Goal: Information Seeking & Learning: Learn about a topic

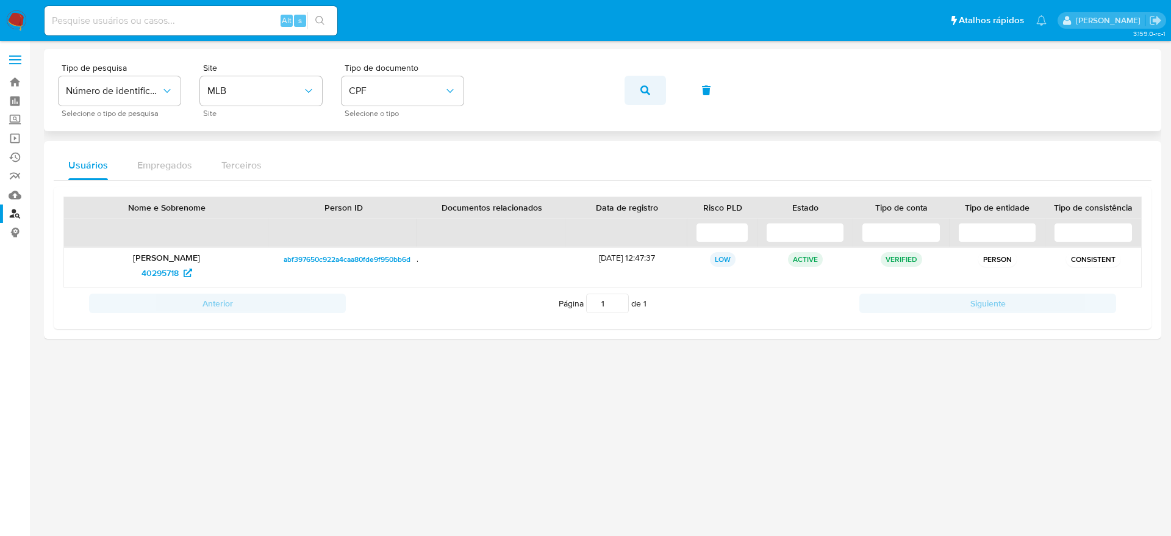
click at [642, 85] on icon "button" at bounding box center [646, 90] width 10 height 10
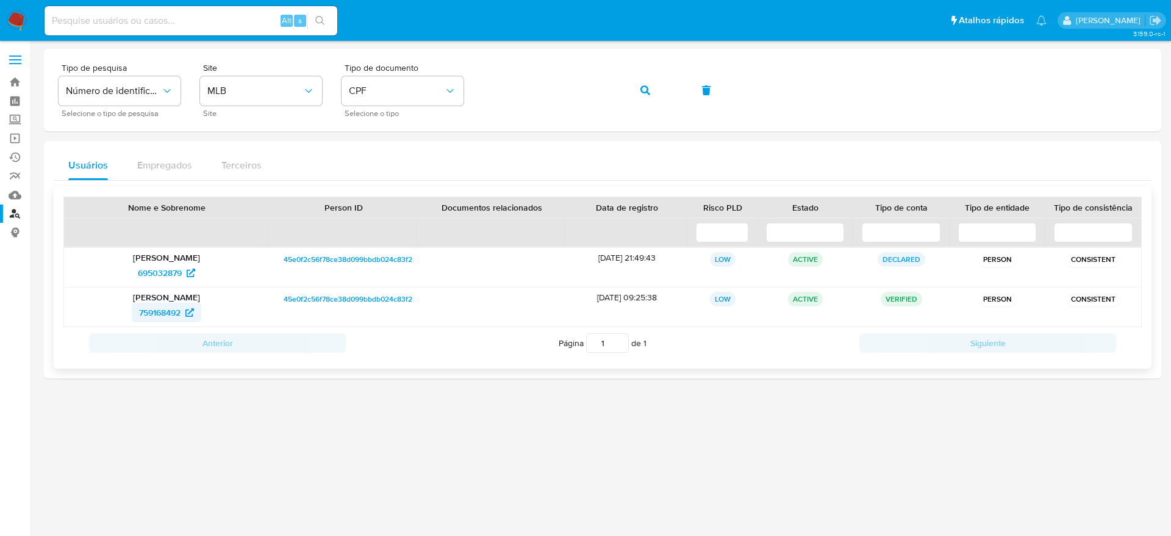
click at [162, 311] on span "759168492" at bounding box center [159, 313] width 41 height 20
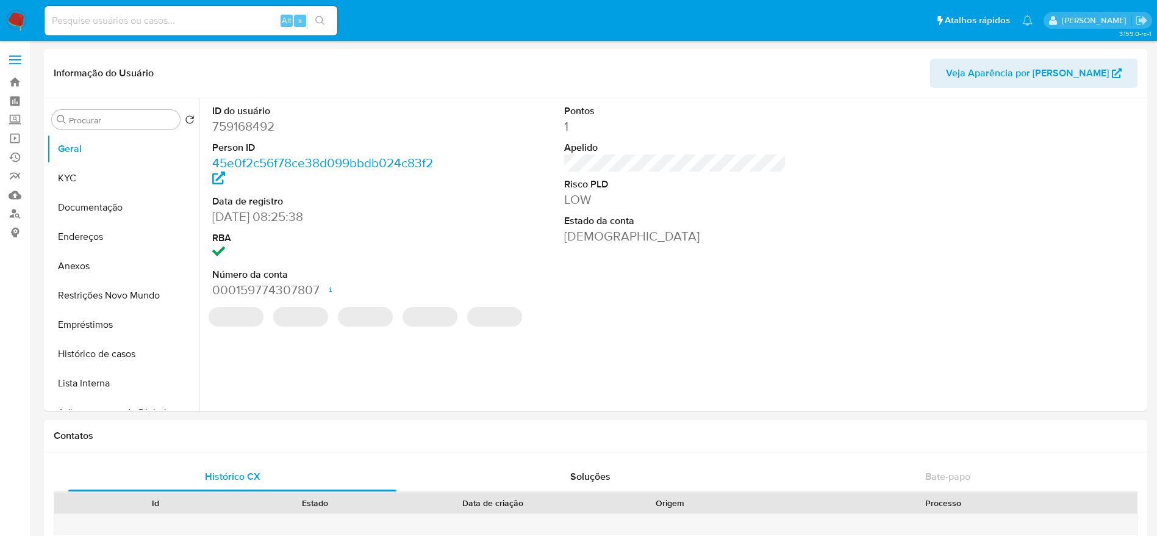
select select "10"
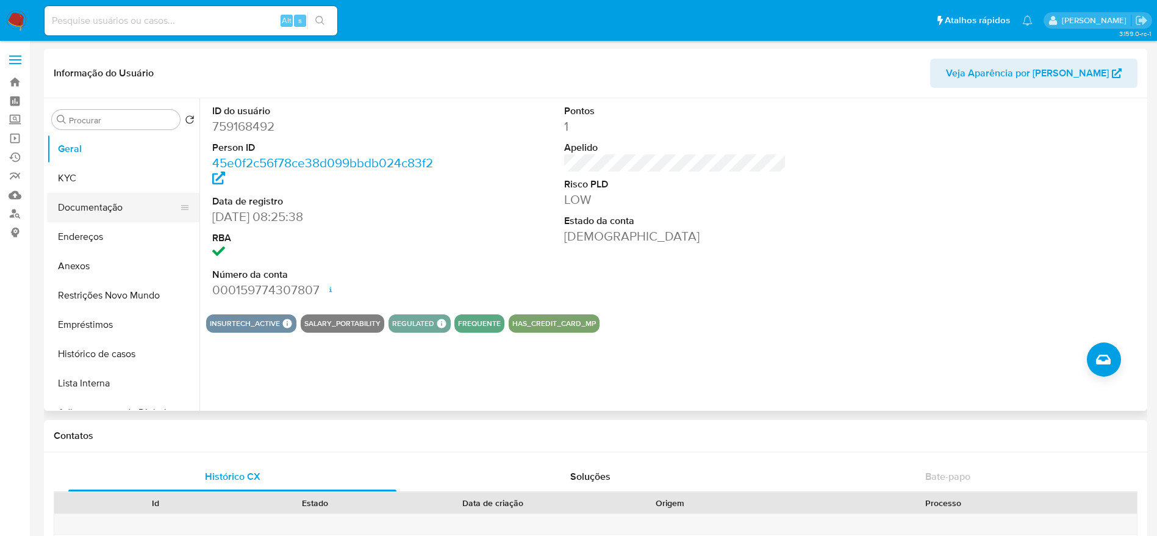
click at [91, 206] on button "Documentação" at bounding box center [118, 207] width 143 height 29
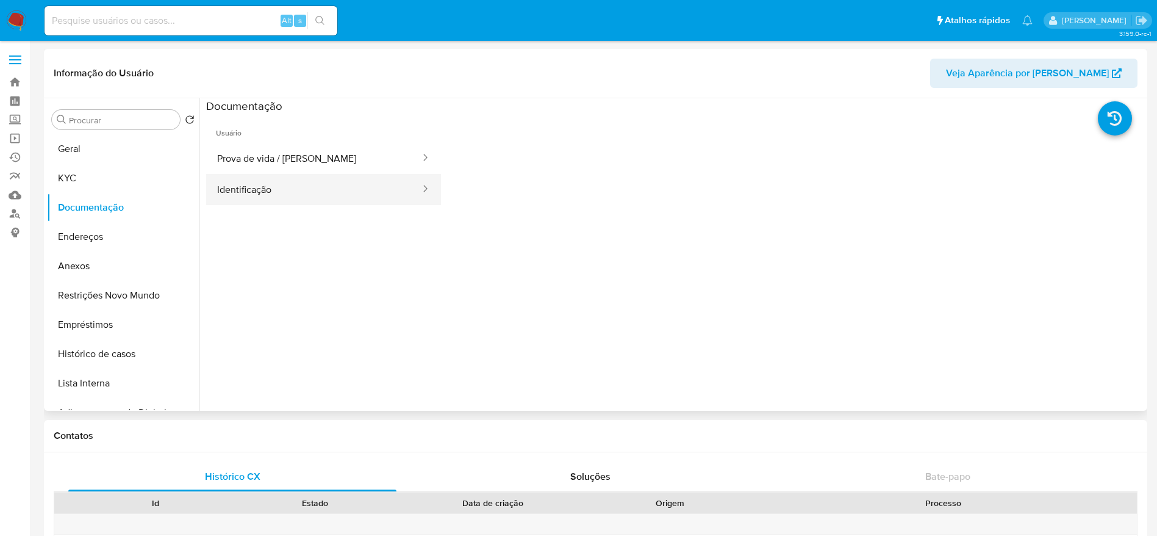
click at [310, 180] on button "Identificação" at bounding box center [313, 189] width 215 height 31
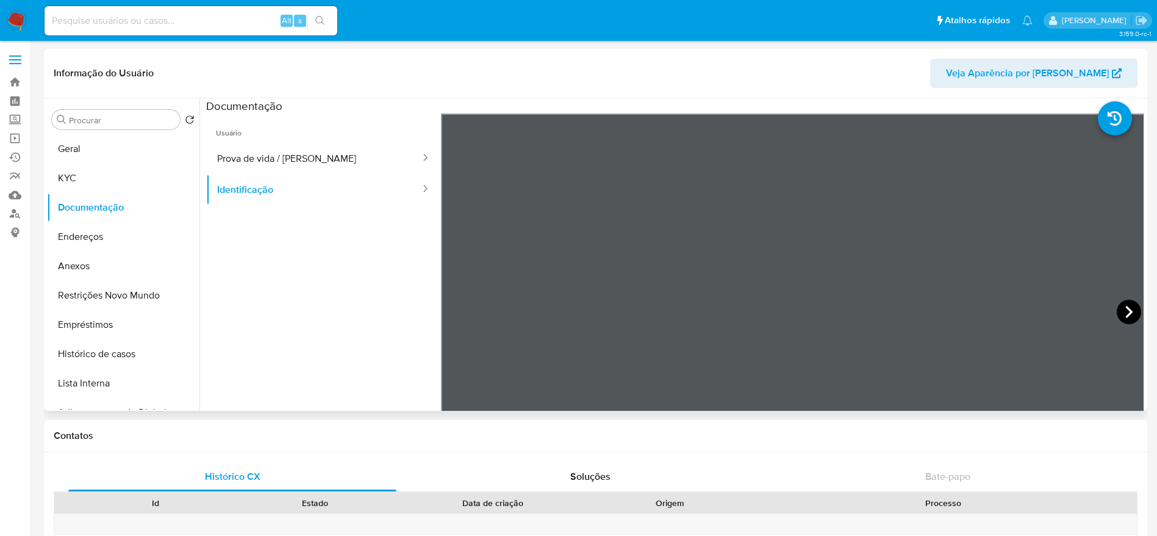
click at [1125, 308] on icon at bounding box center [1128, 312] width 7 height 12
click at [301, 163] on button "Prova de vida / [PERSON_NAME]" at bounding box center [313, 158] width 215 height 31
click at [99, 233] on button "Endereços" at bounding box center [118, 236] width 143 height 29
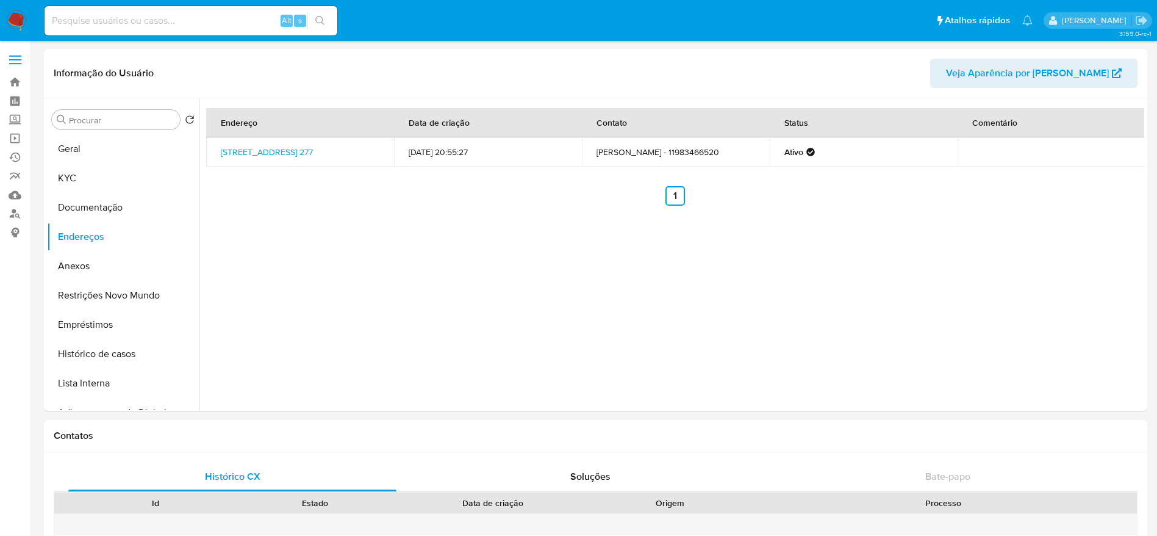
drag, startPoint x: 1157, startPoint y: 121, endPoint x: 1169, endPoint y: 232, distance: 112.3
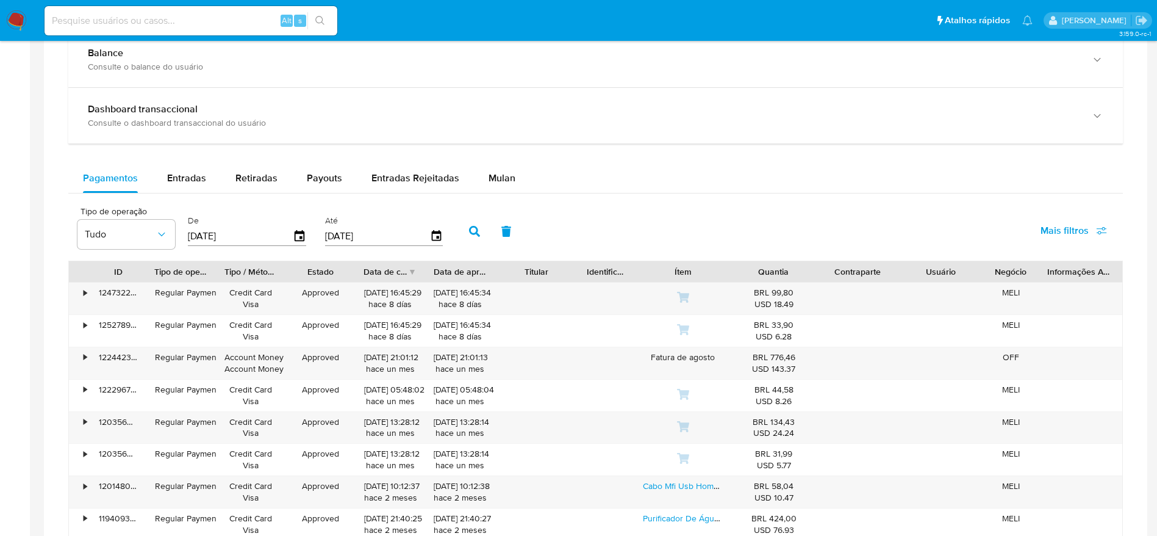
scroll to position [697, 0]
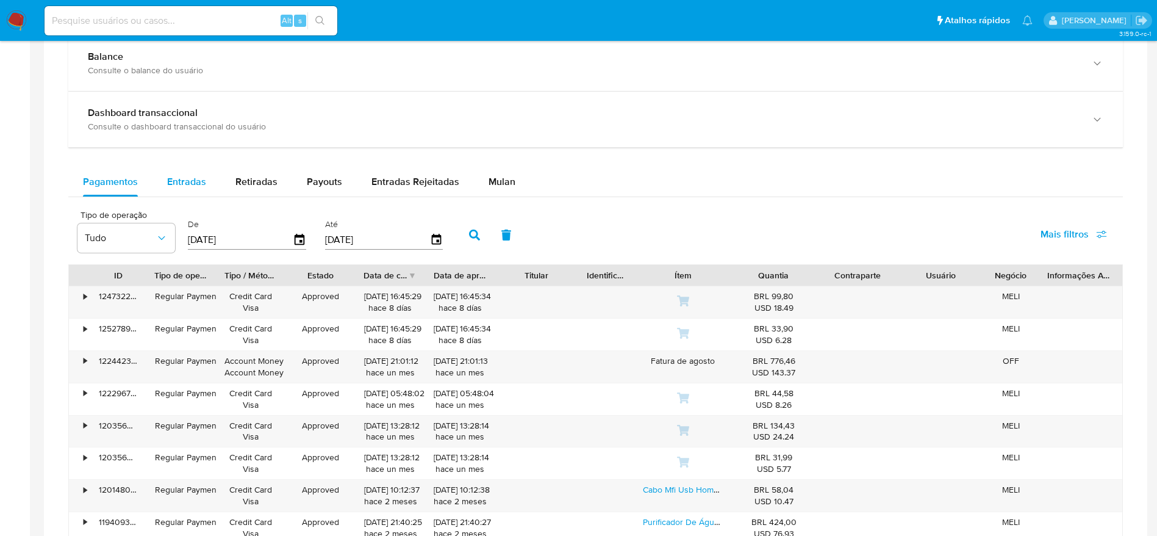
click at [195, 179] on span "Entradas" at bounding box center [186, 181] width 39 height 14
select select "10"
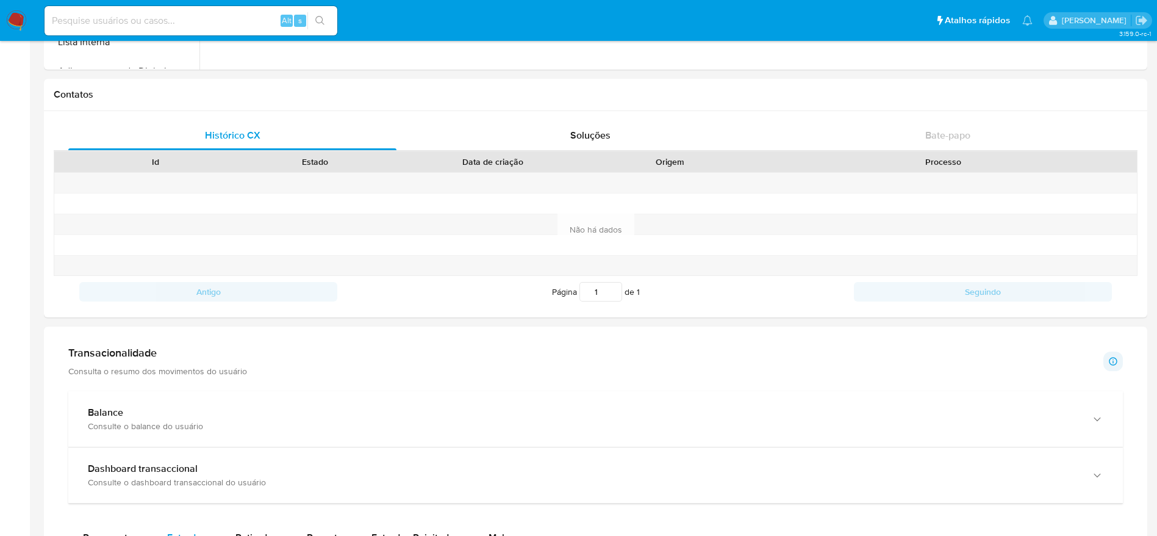
scroll to position [342, 0]
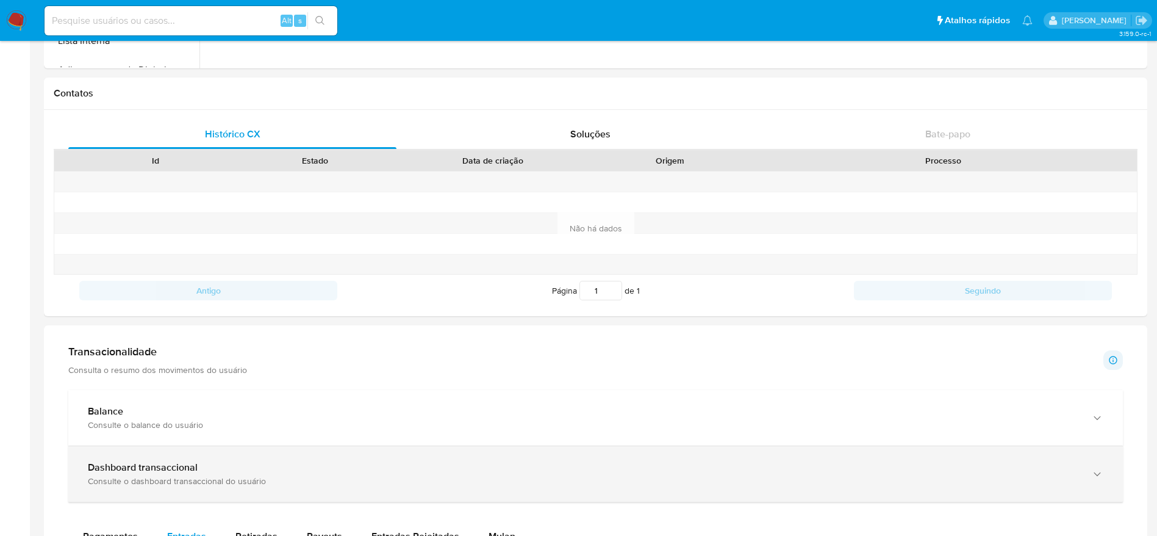
click at [1095, 462] on div "button" at bounding box center [1096, 473] width 15 height 25
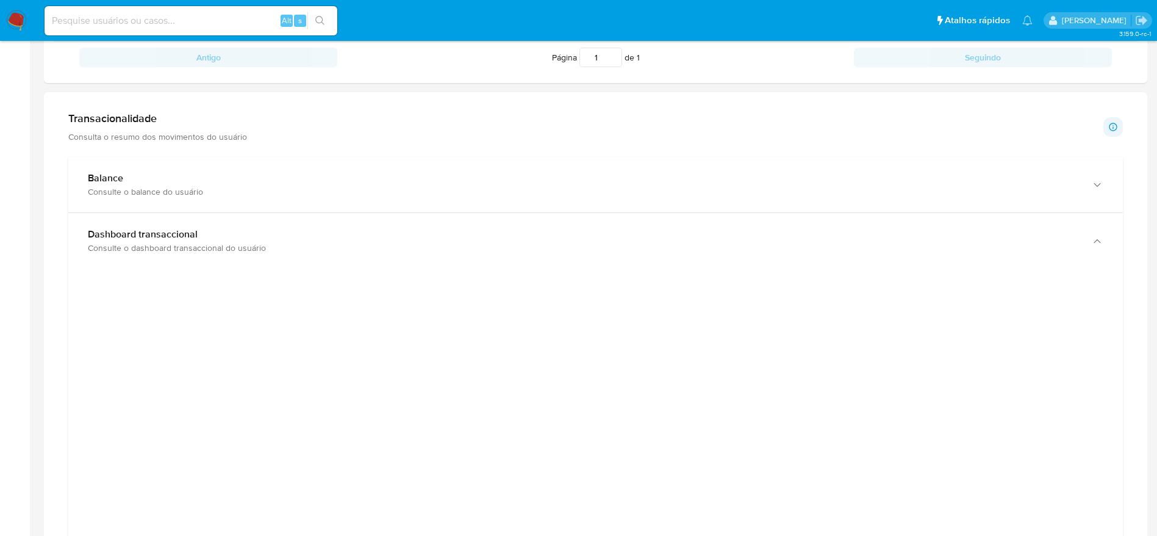
scroll to position [578, 0]
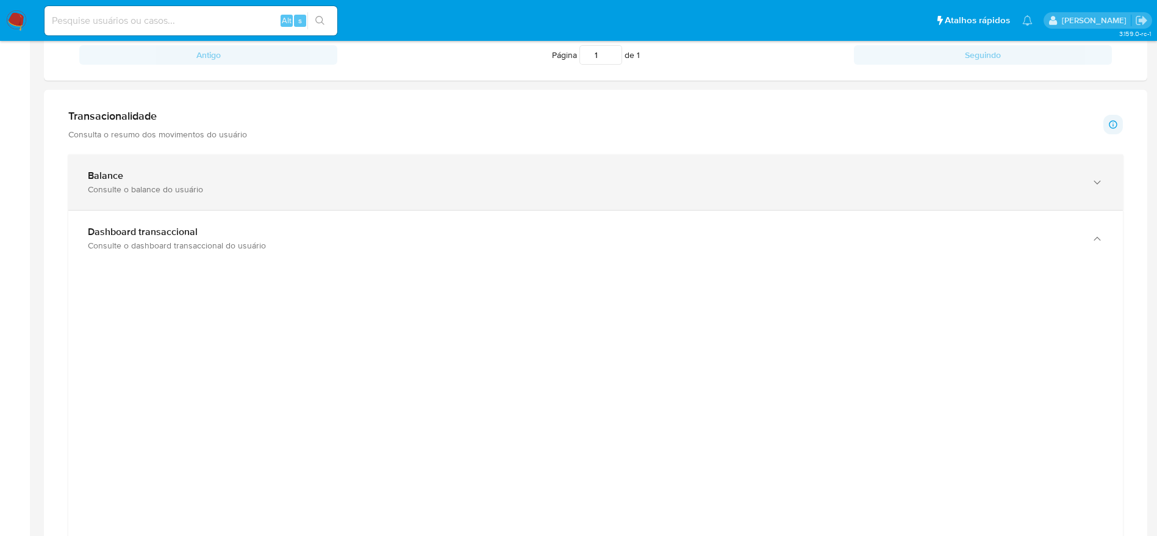
click at [989, 182] on div "Balance Consulte o balance do usuário" at bounding box center [583, 182] width 991 height 25
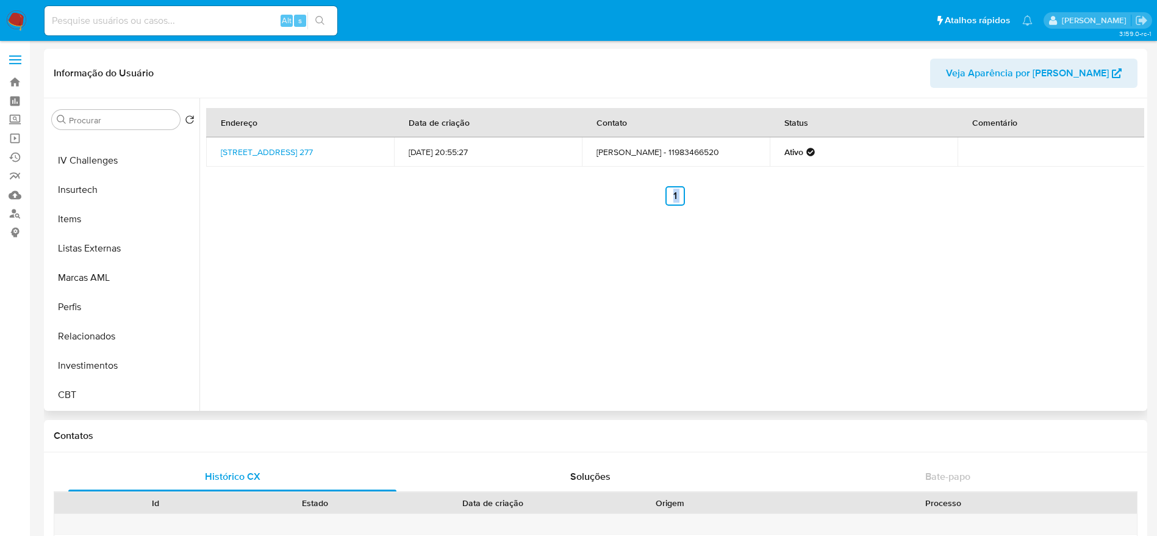
scroll to position [555, 0]
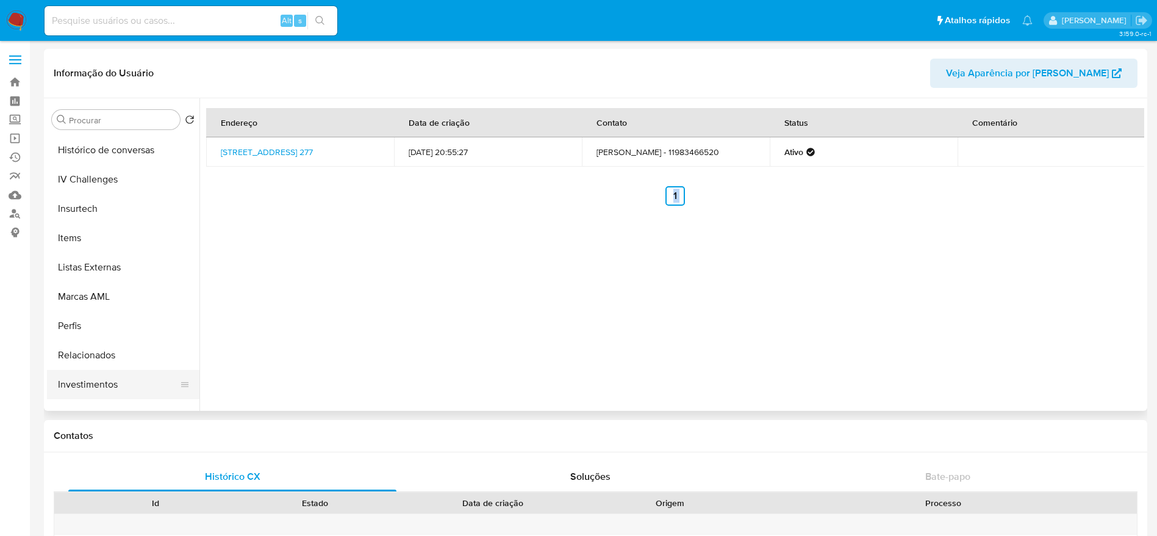
click at [93, 379] on button "Investimentos" at bounding box center [118, 384] width 143 height 29
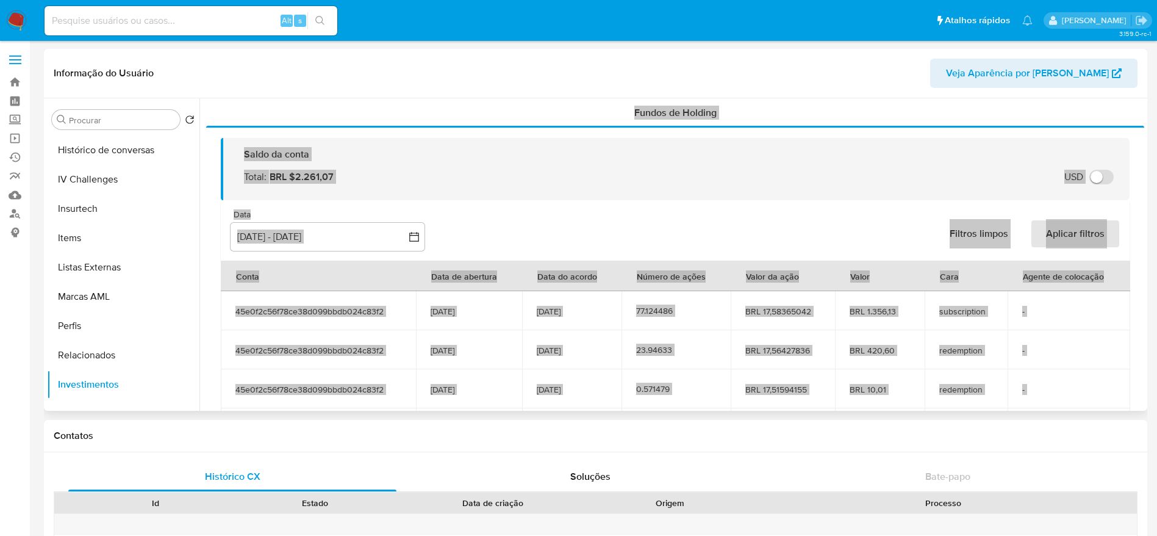
click at [524, 224] on div "Data inputDatePicker 18 jun 2025 - 15 sep 2025 18-06-2025:15-09-2025 Filtros li…" at bounding box center [675, 230] width 909 height 60
click at [529, 153] on div "Saldo da conta" at bounding box center [682, 154] width 876 height 13
click at [394, 337] on td "45e0f2c56f78ce38d099bbdb024c83f2" at bounding box center [318, 349] width 195 height 39
click at [365, 309] on span "45e0f2c56f78ce38d099bbdb024c83f2" at bounding box center [318, 311] width 166 height 11
click at [90, 355] on button "Relacionados" at bounding box center [118, 354] width 143 height 29
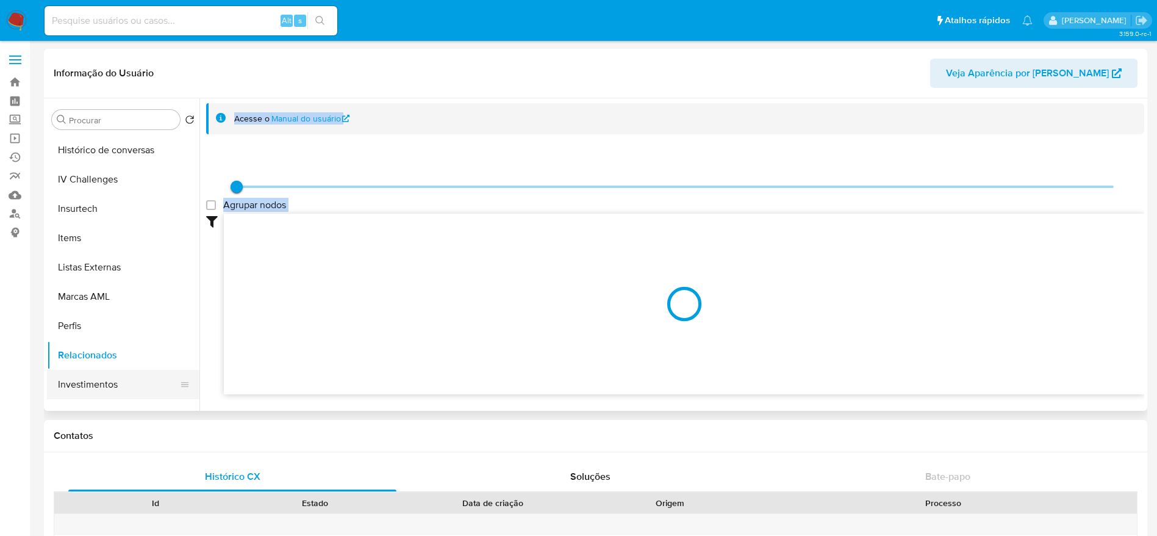
click at [101, 378] on div "Procurar Retornar ao pedido padrão Geral KYC Documentação Endereços Anexos Rest…" at bounding box center [595, 254] width 1097 height 312
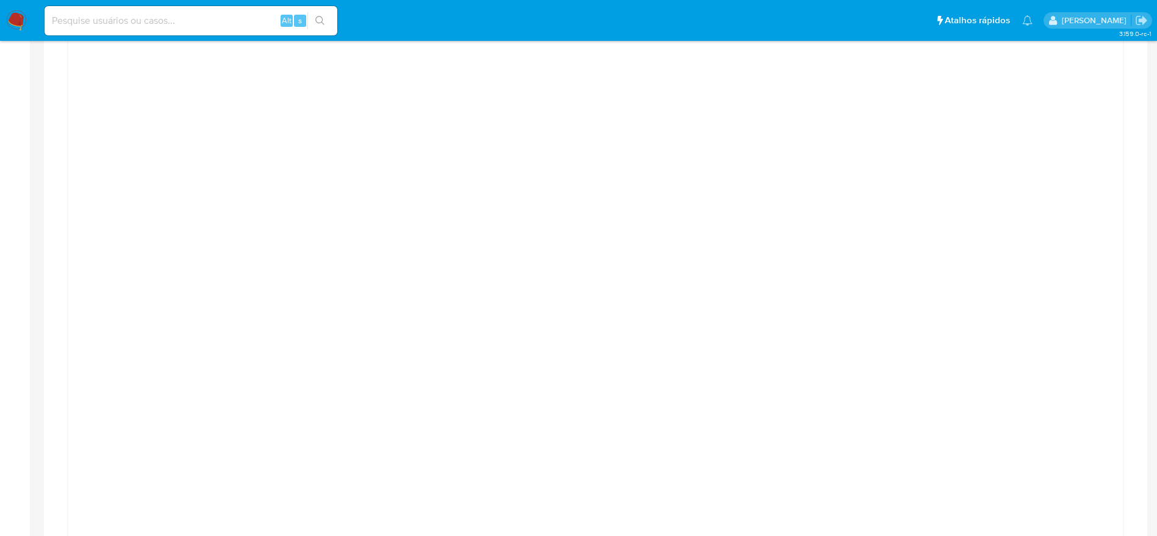
scroll to position [0, 0]
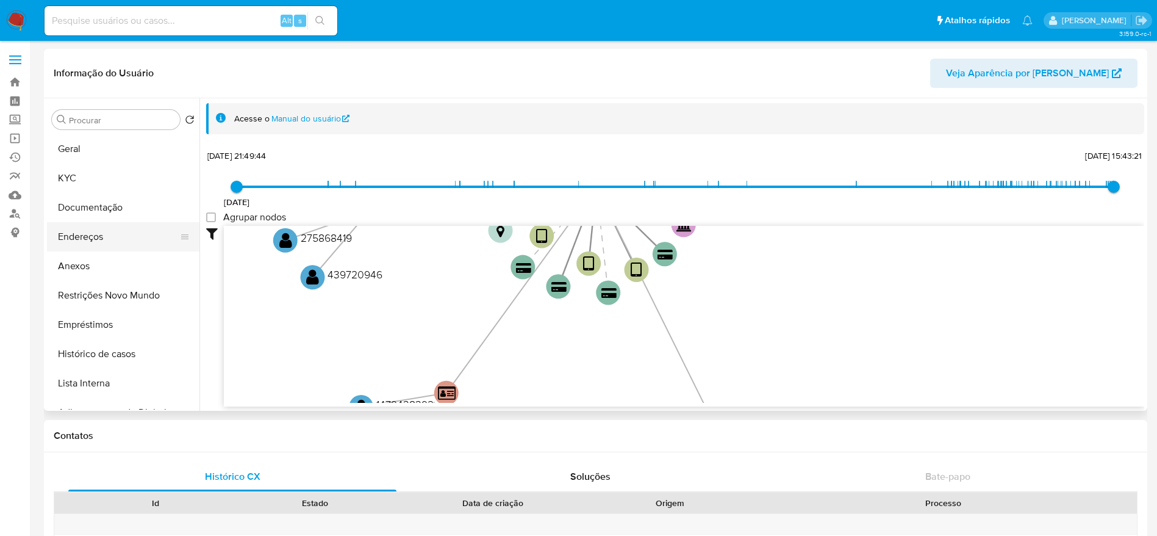
click at [110, 230] on button "Endereços" at bounding box center [118, 236] width 143 height 29
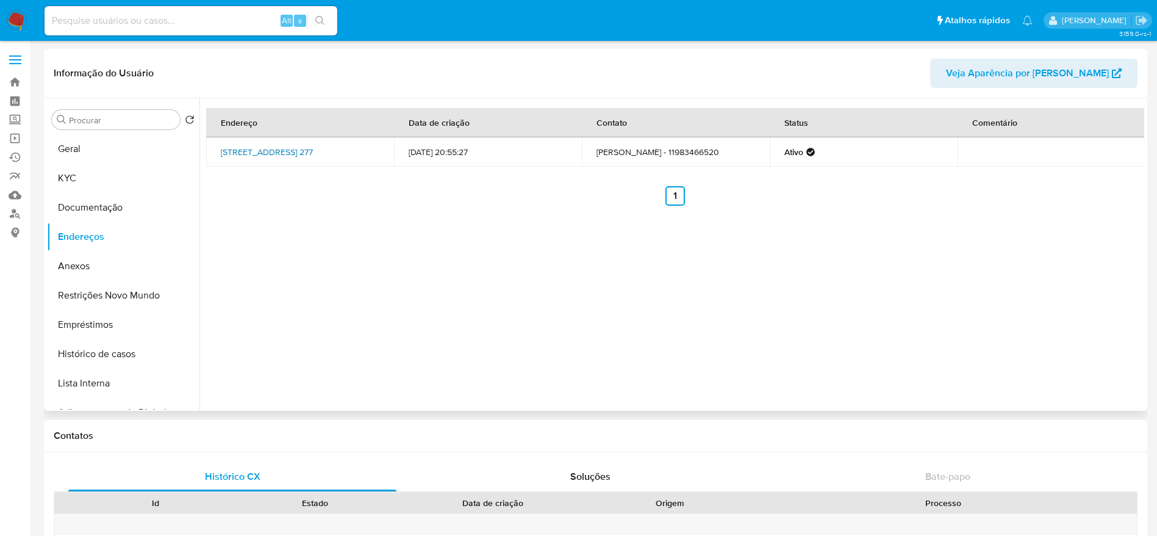
click at [277, 156] on link "Rua Said Aiach 277, São Paulo, São Paulo, 04003020, Brasil 277" at bounding box center [267, 152] width 92 height 12
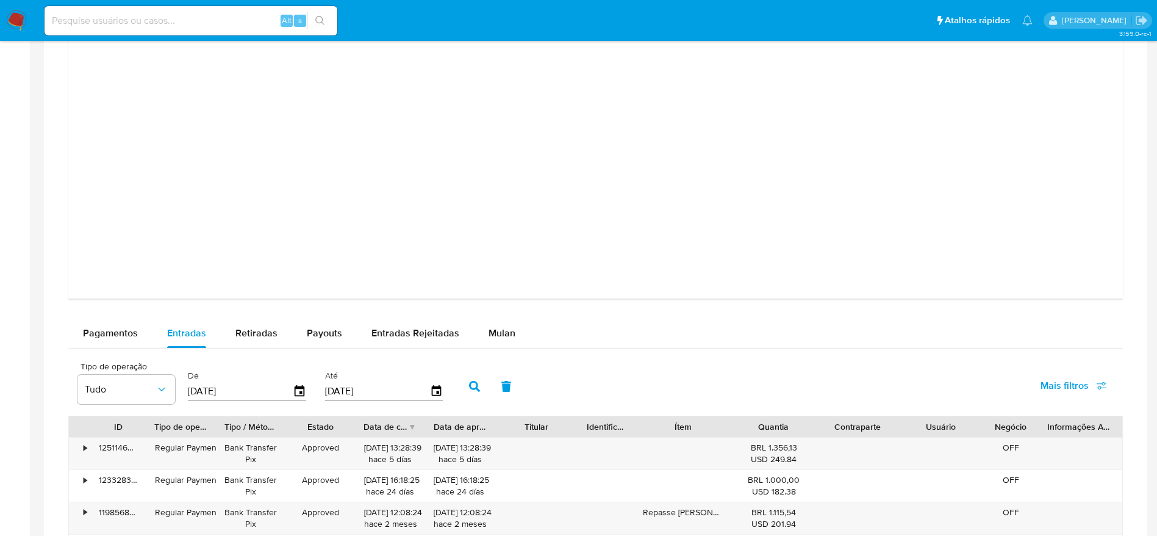
scroll to position [1875, 0]
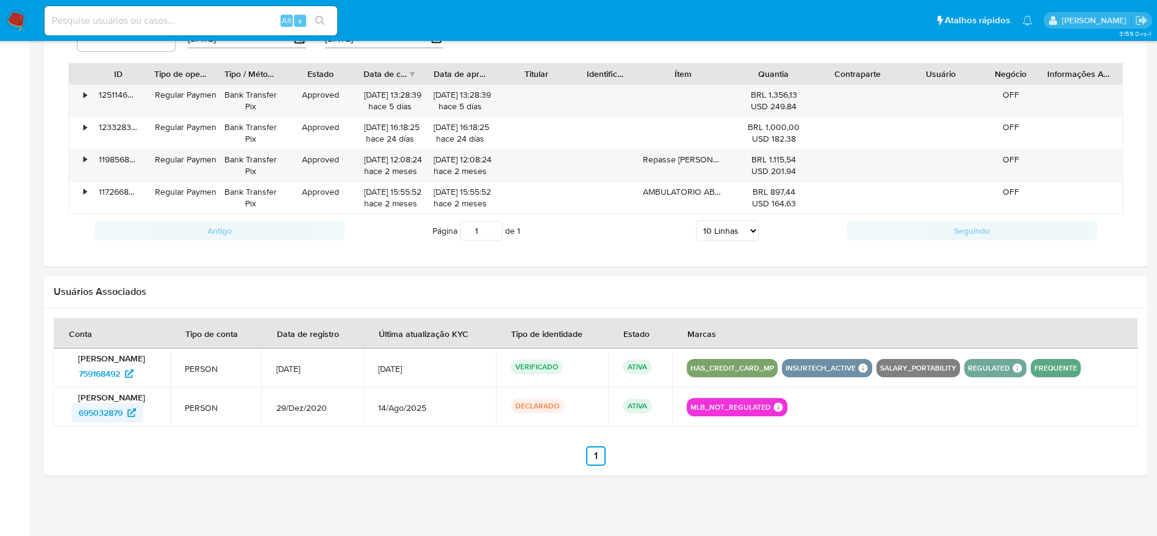
click at [106, 415] on span "695032879" at bounding box center [101, 413] width 44 height 20
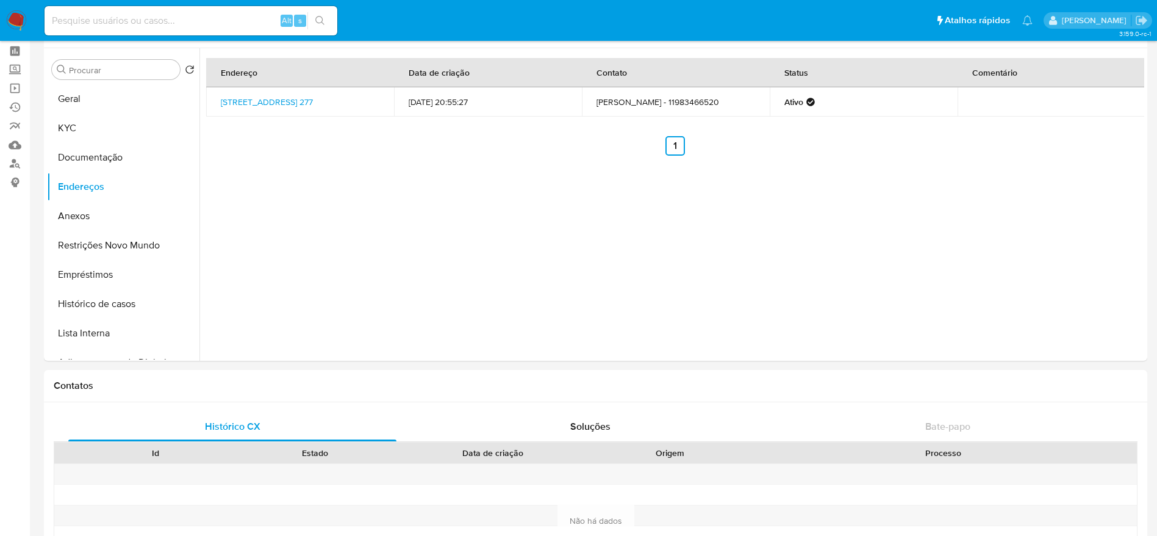
scroll to position [0, 0]
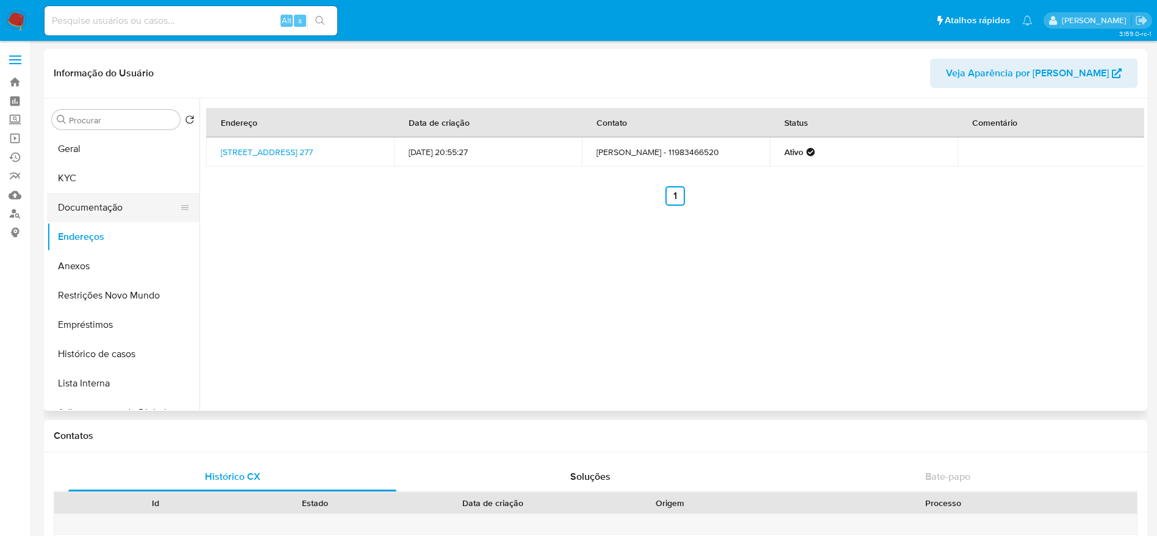
click at [106, 199] on button "Documentação" at bounding box center [118, 207] width 143 height 29
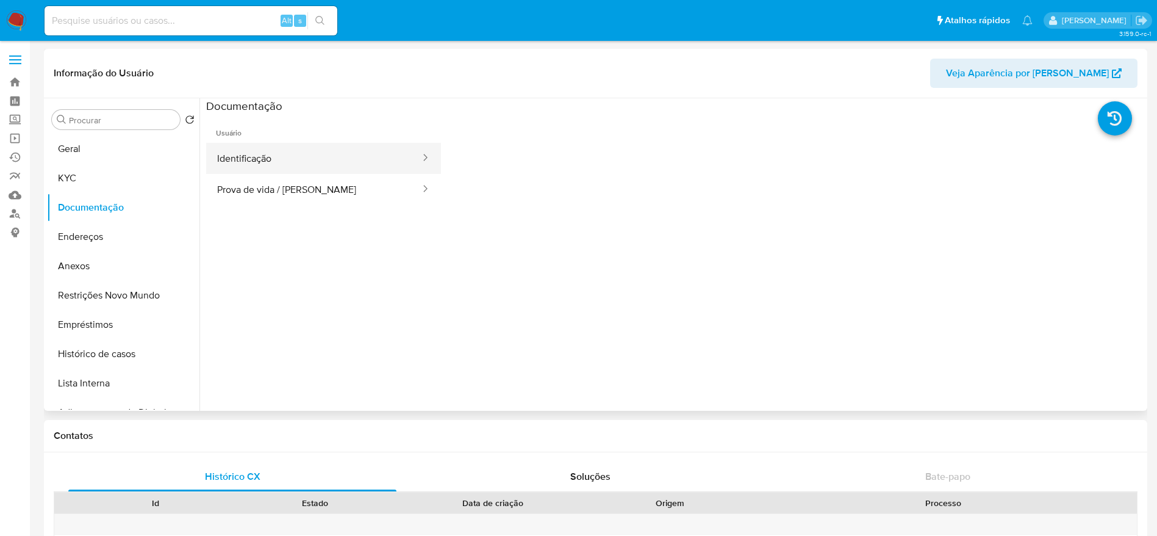
click at [273, 146] on button "Identificação" at bounding box center [313, 158] width 215 height 31
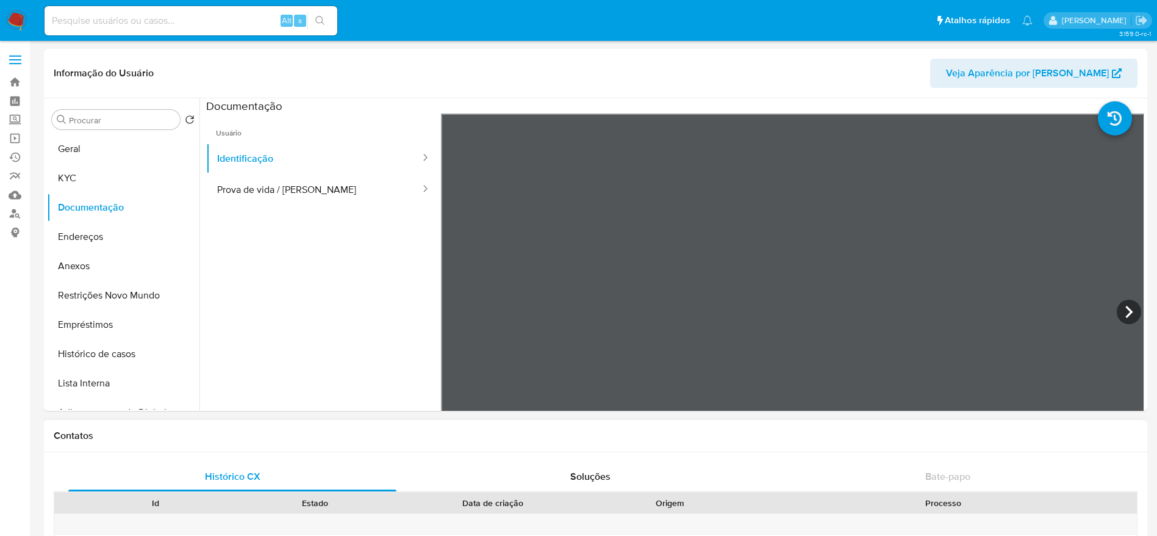
scroll to position [377, 0]
click at [303, 178] on button "Prova de vida / [PERSON_NAME]" at bounding box center [313, 189] width 215 height 31
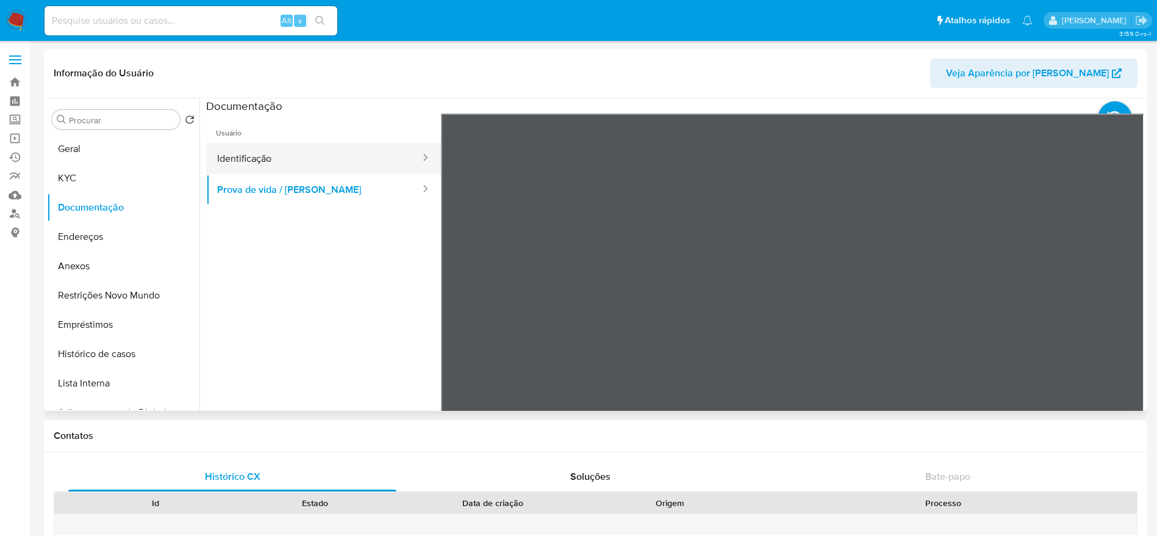
click at [251, 152] on button "Identificação" at bounding box center [313, 158] width 215 height 31
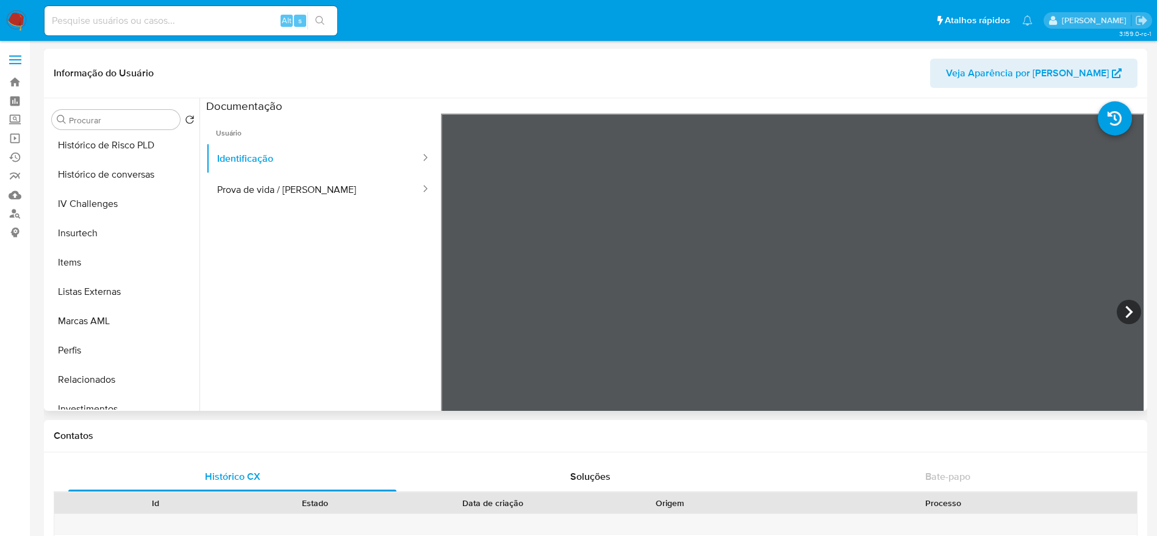
scroll to position [574, 0]
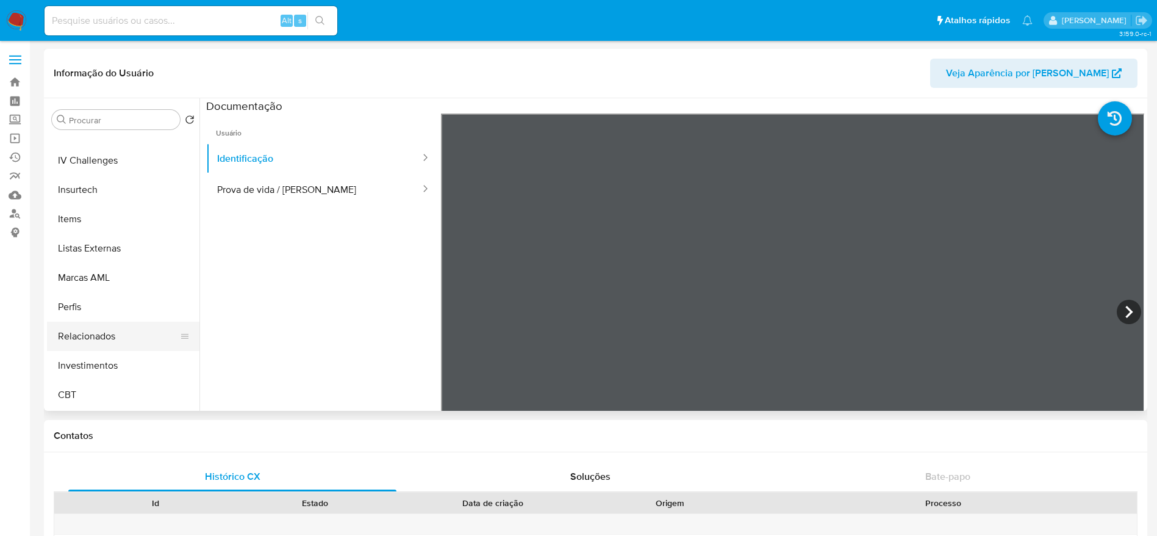
click at [82, 332] on button "Relacionados" at bounding box center [118, 335] width 143 height 29
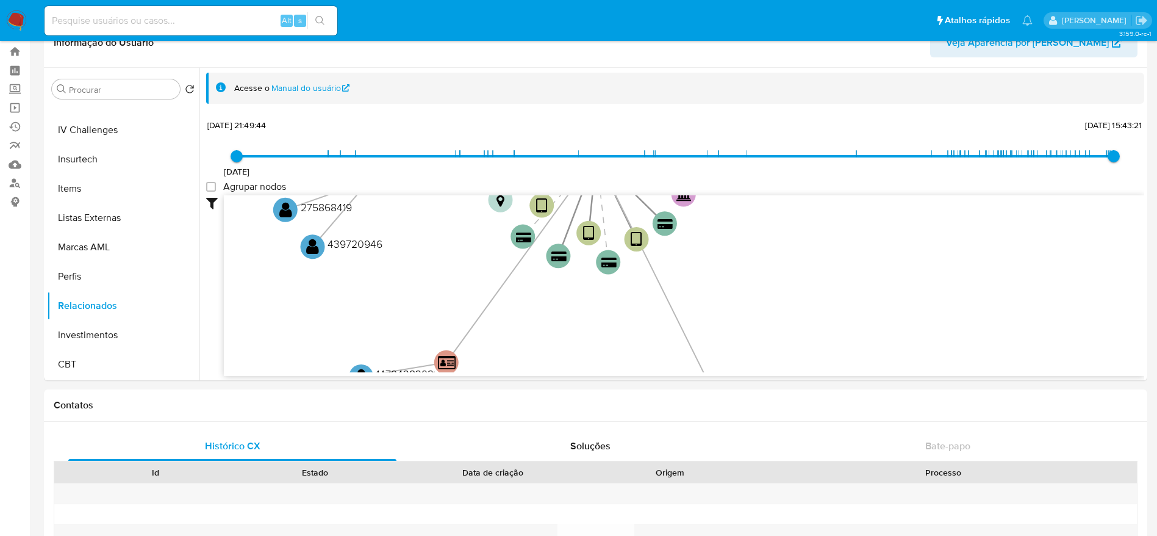
scroll to position [0, 0]
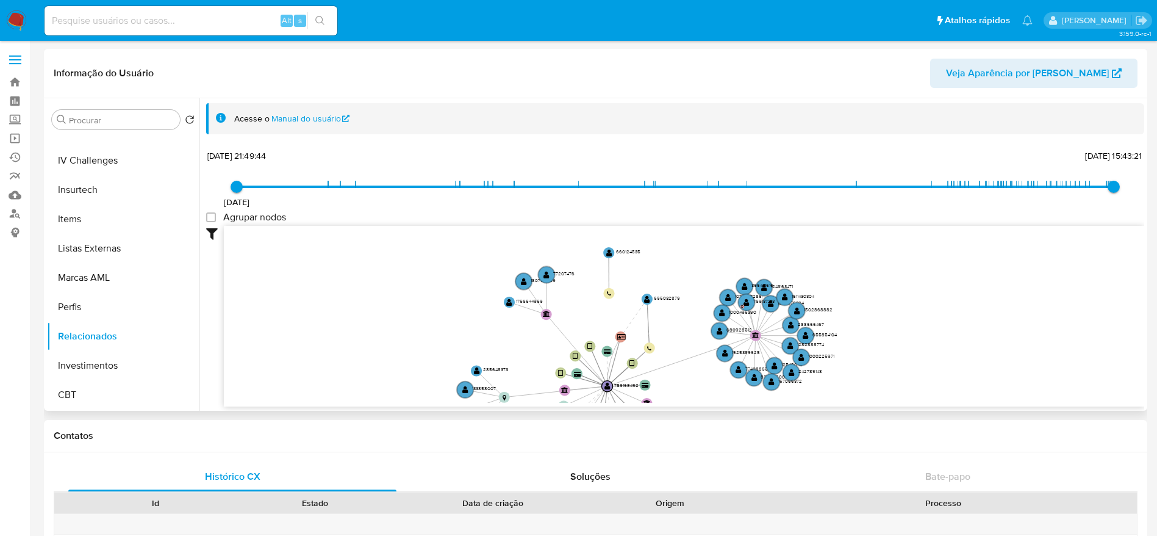
drag, startPoint x: 952, startPoint y: 306, endPoint x: 800, endPoint y: 403, distance: 180.2
click at [800, 403] on div "user-759168492  759168492 device-662ef6b57de553f74171216b  device-62ba4aa1088…" at bounding box center [684, 316] width 920 height 181
click at [521, 278] on text "" at bounding box center [524, 282] width 6 height 8
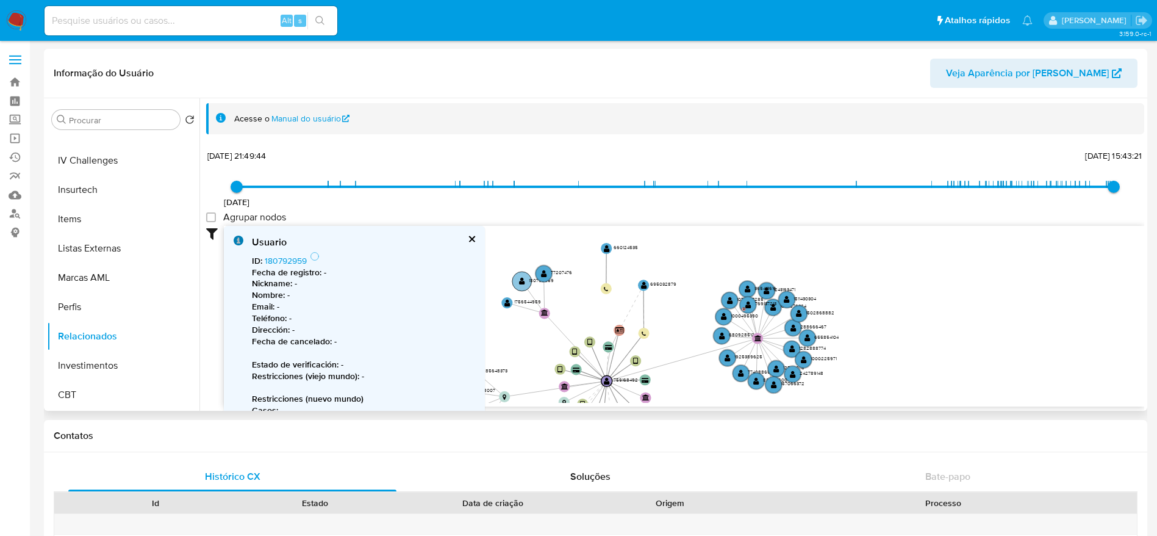
click at [521, 278] on text "" at bounding box center [522, 282] width 6 height 8
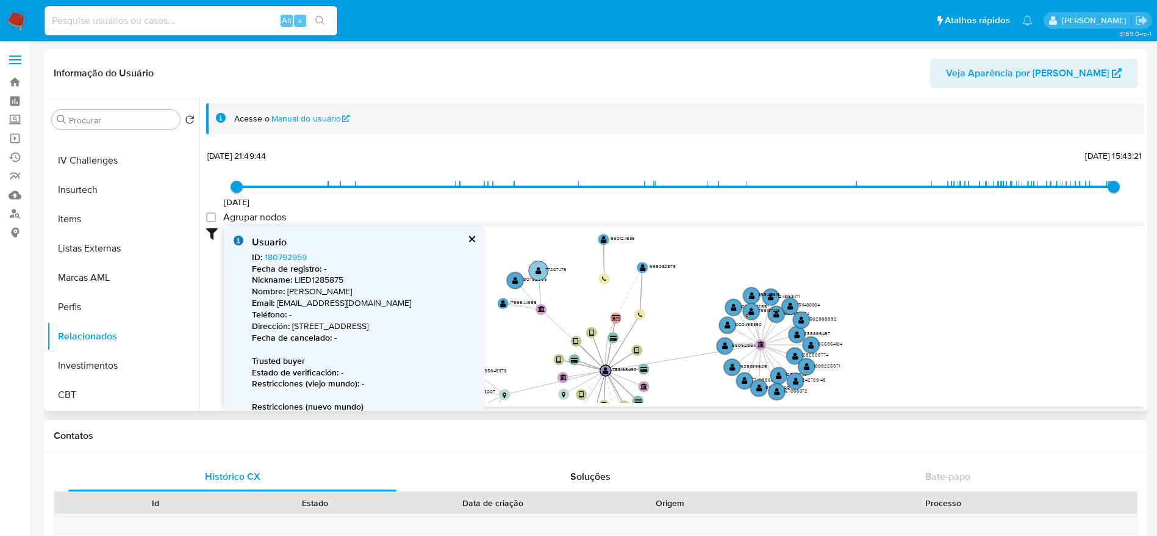
click at [538, 272] on text "" at bounding box center [539, 271] width 6 height 8
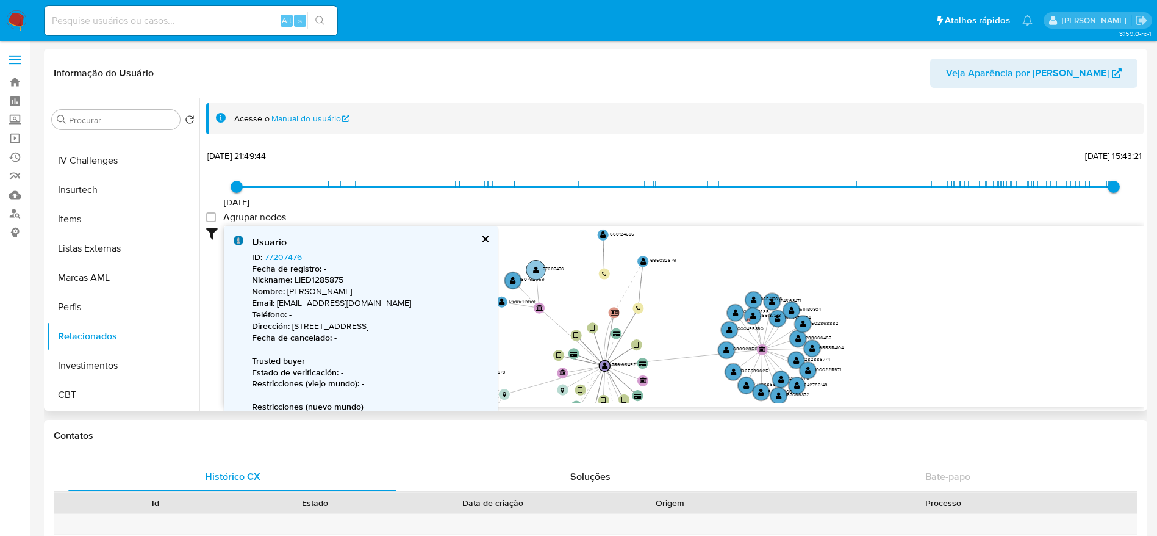
click at [538, 272] on text "" at bounding box center [536, 270] width 6 height 8
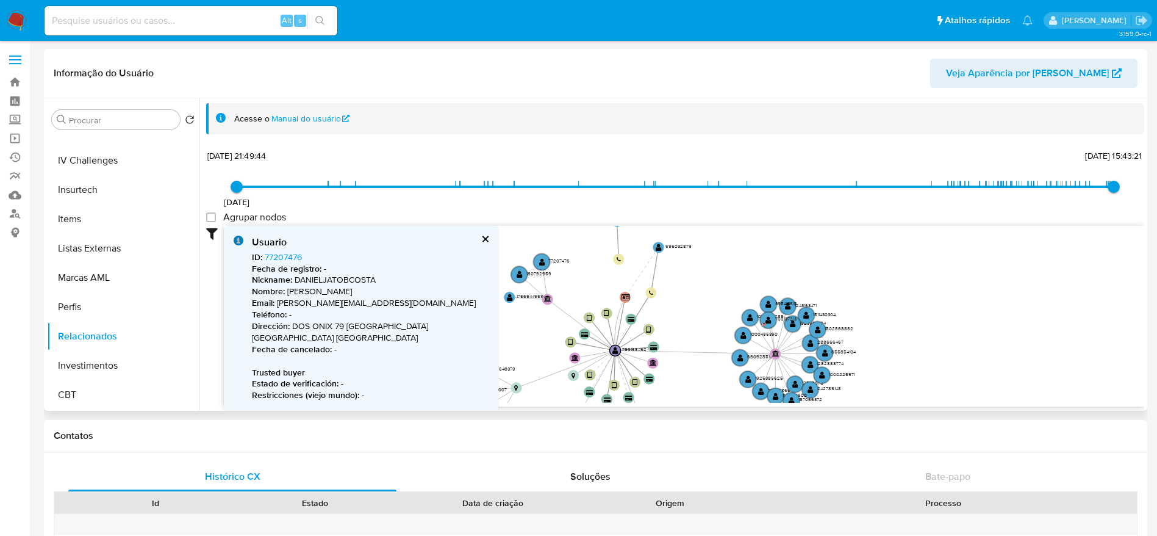
drag, startPoint x: 522, startPoint y: 331, endPoint x: 546, endPoint y: 324, distance: 24.9
click at [546, 324] on icon "user-759168492  759168492 device-662ef6b57de553f74171216b  device-62ba4aa1088…" at bounding box center [684, 314] width 920 height 177
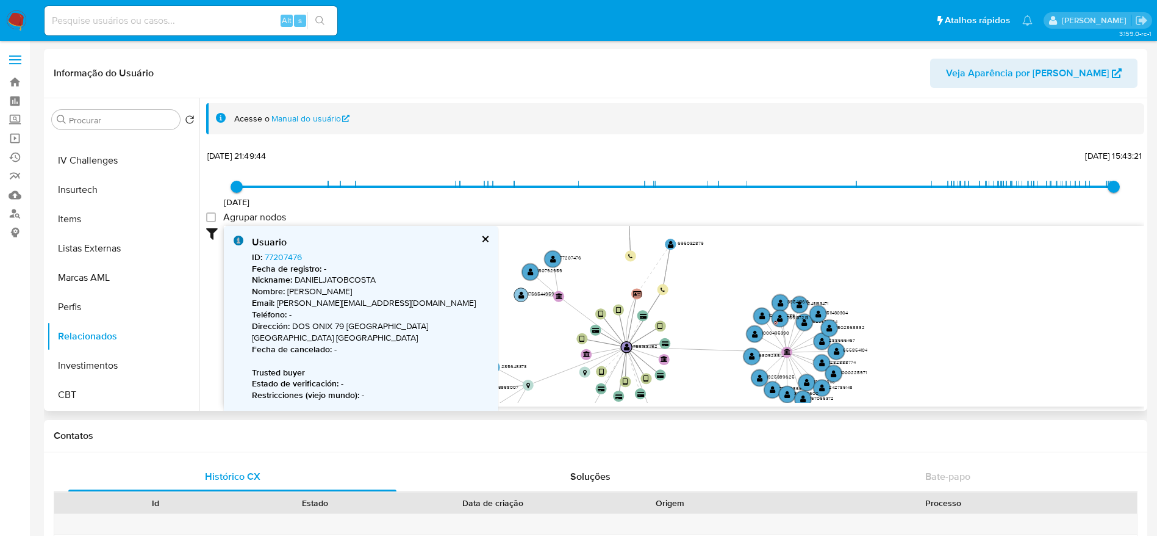
click at [516, 294] on circle at bounding box center [521, 295] width 14 height 14
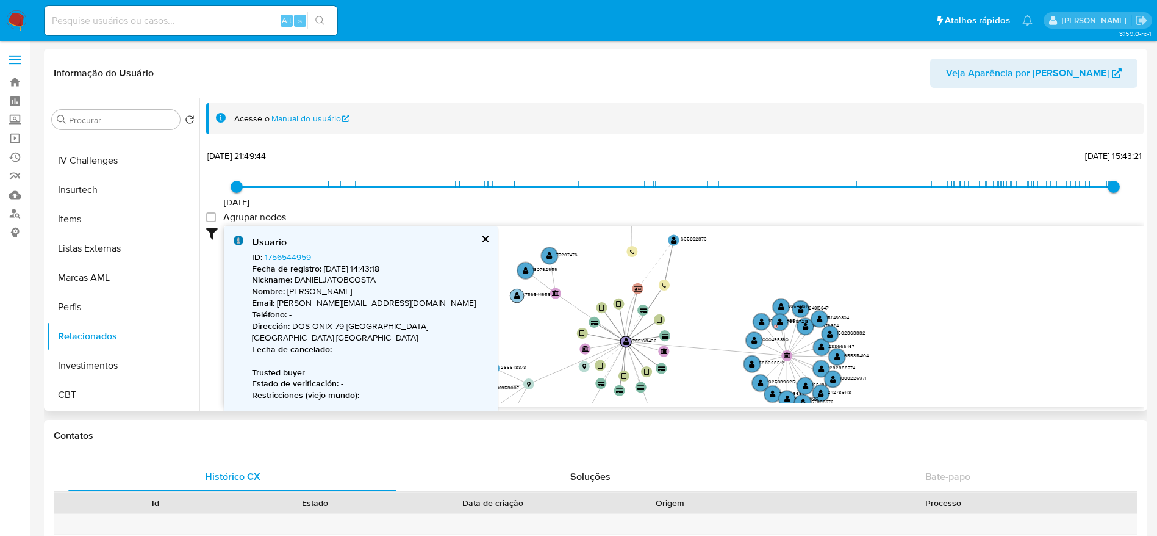
click at [515, 293] on text "" at bounding box center [517, 296] width 6 height 8
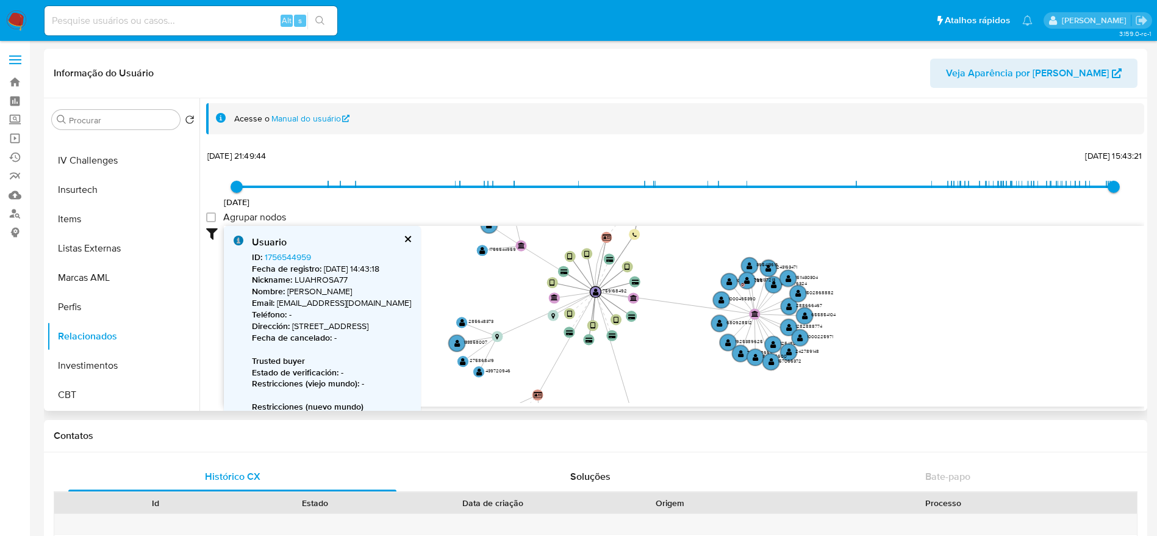
drag, startPoint x: 731, startPoint y: 339, endPoint x: 698, endPoint y: 293, distance: 56.4
click at [698, 293] on icon "user-759168492  759168492 device-662ef6b57de553f74171216b  device-62ba4aa1088…" at bounding box center [684, 314] width 920 height 177
click at [715, 298] on circle at bounding box center [722, 300] width 20 height 20
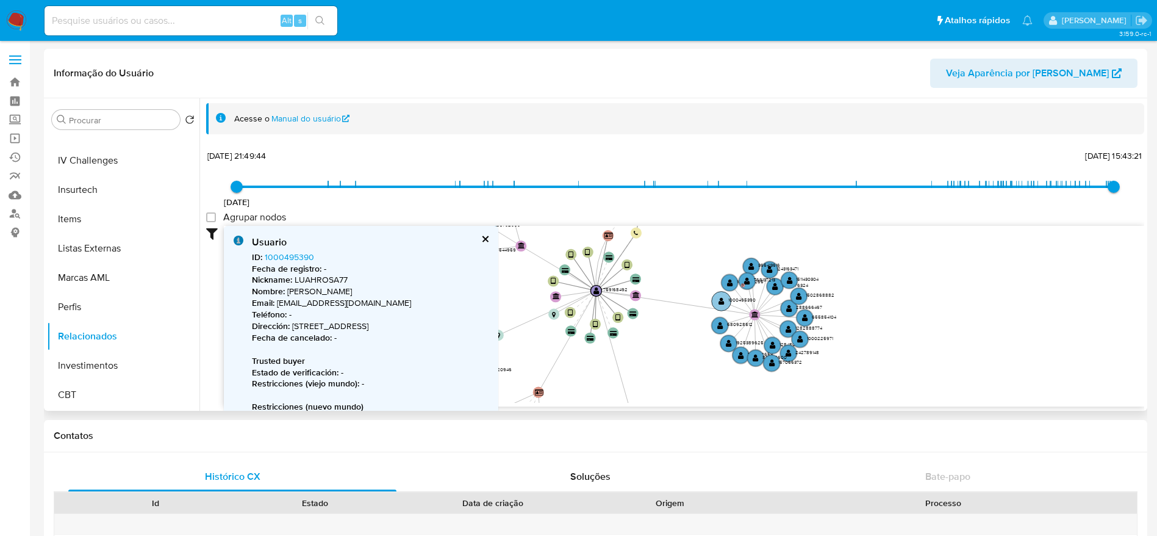
click at [715, 298] on circle at bounding box center [722, 302] width 20 height 20
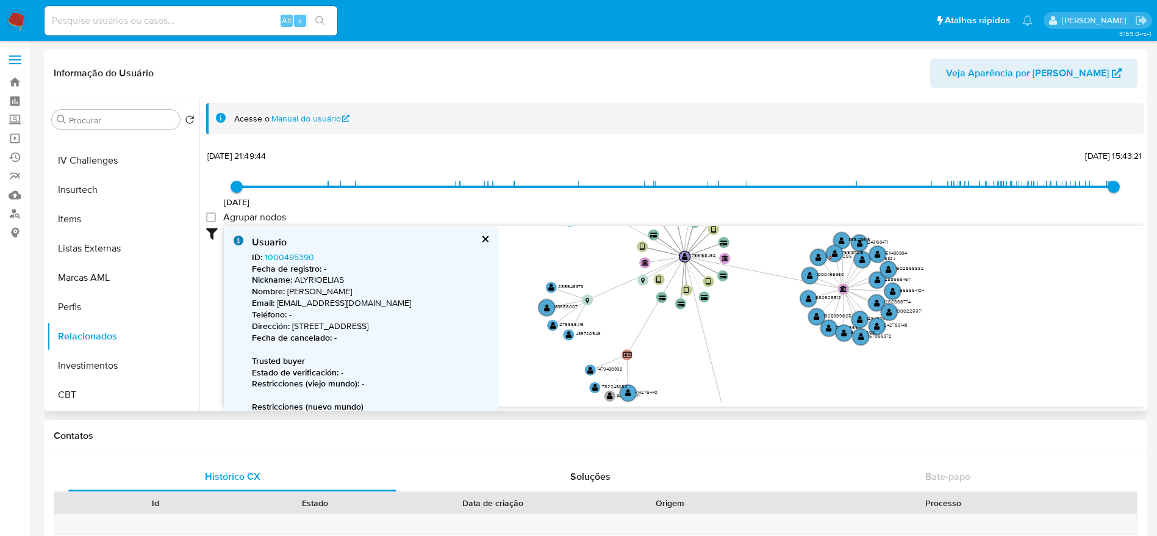
drag, startPoint x: 675, startPoint y: 340, endPoint x: 762, endPoint y: 309, distance: 92.8
click at [762, 309] on icon "user-759168492  759168492 device-662ef6b57de553f74171216b  device-62ba4aa1088…" at bounding box center [684, 314] width 920 height 177
click at [627, 390] on text "" at bounding box center [628, 393] width 6 height 8
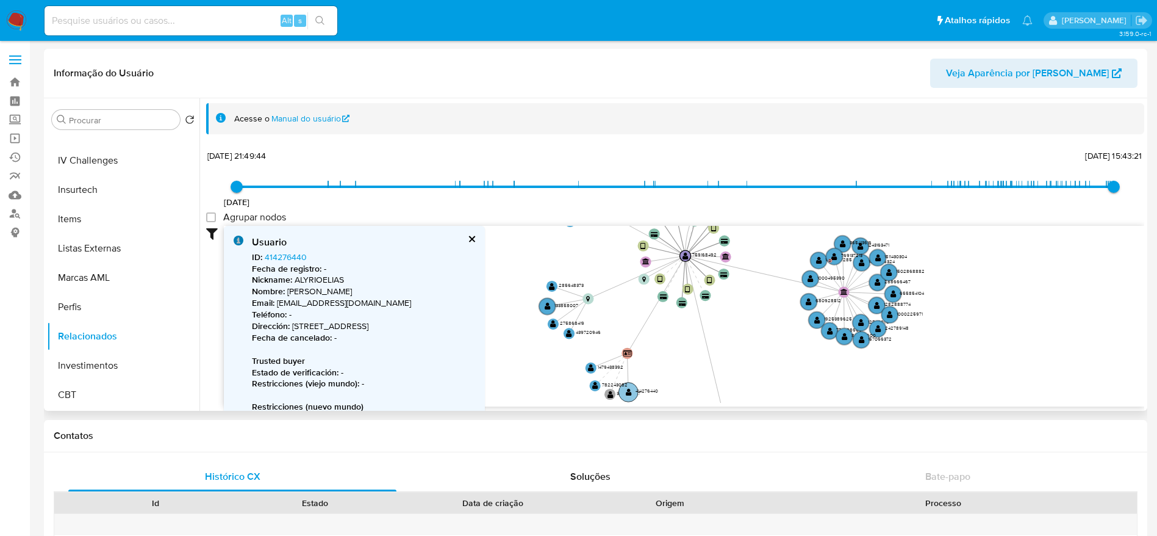
click at [627, 390] on text "" at bounding box center [629, 392] width 6 height 8
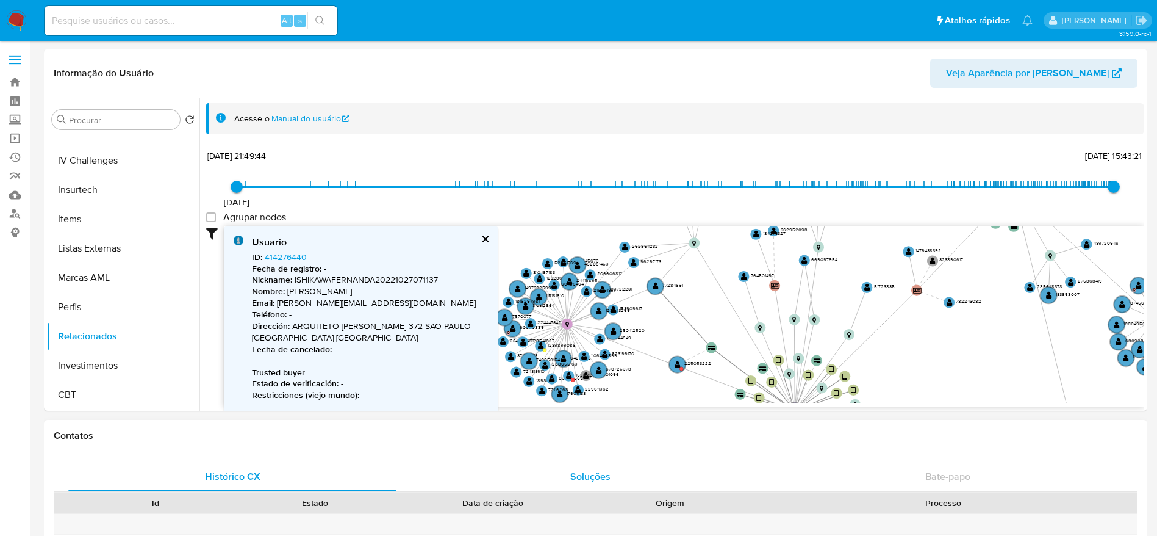
drag, startPoint x: 581, startPoint y: 353, endPoint x: 653, endPoint y: 473, distance: 140.6
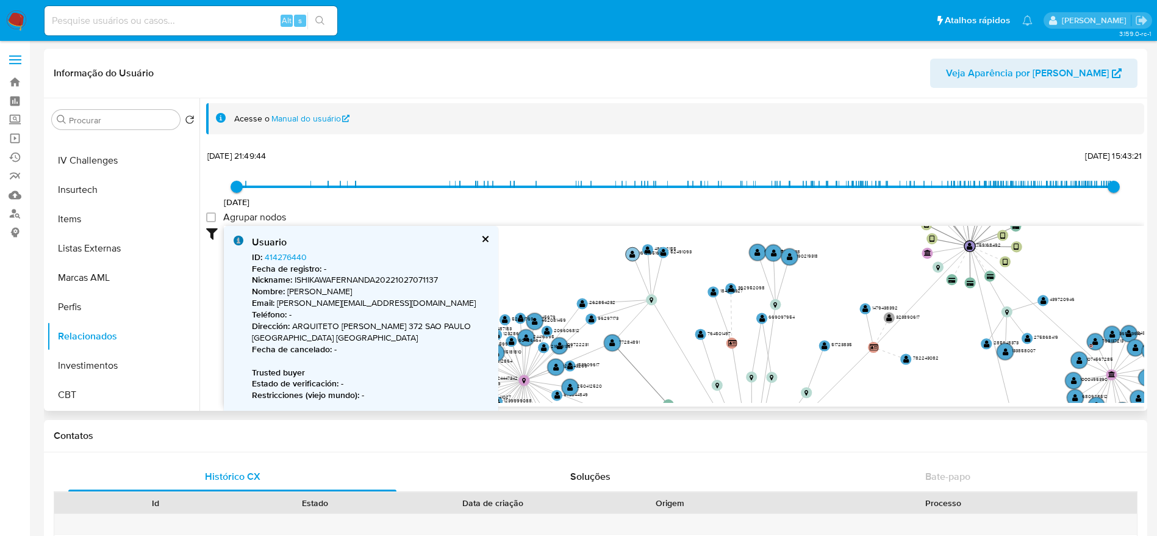
click at [631, 254] on text "" at bounding box center [633, 254] width 6 height 8
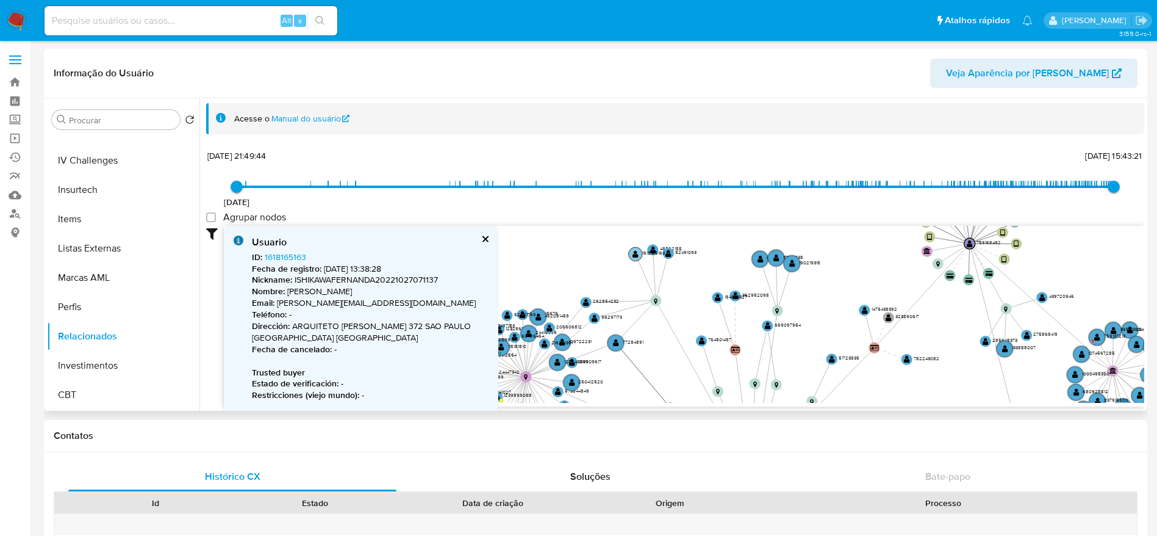
click at [631, 254] on circle at bounding box center [635, 254] width 14 height 14
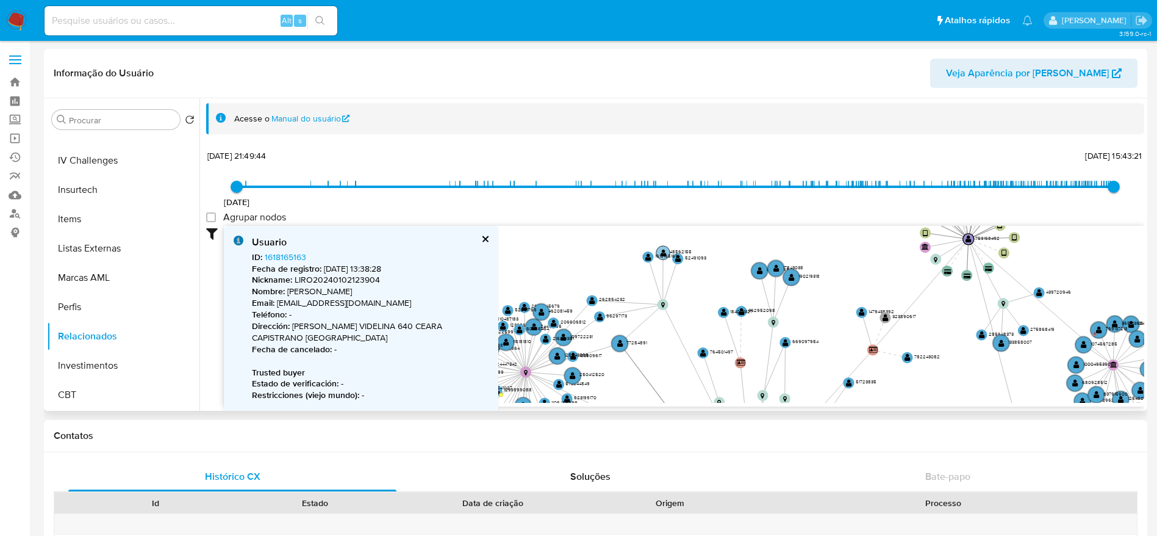
click at [662, 250] on text "" at bounding box center [664, 253] width 6 height 8
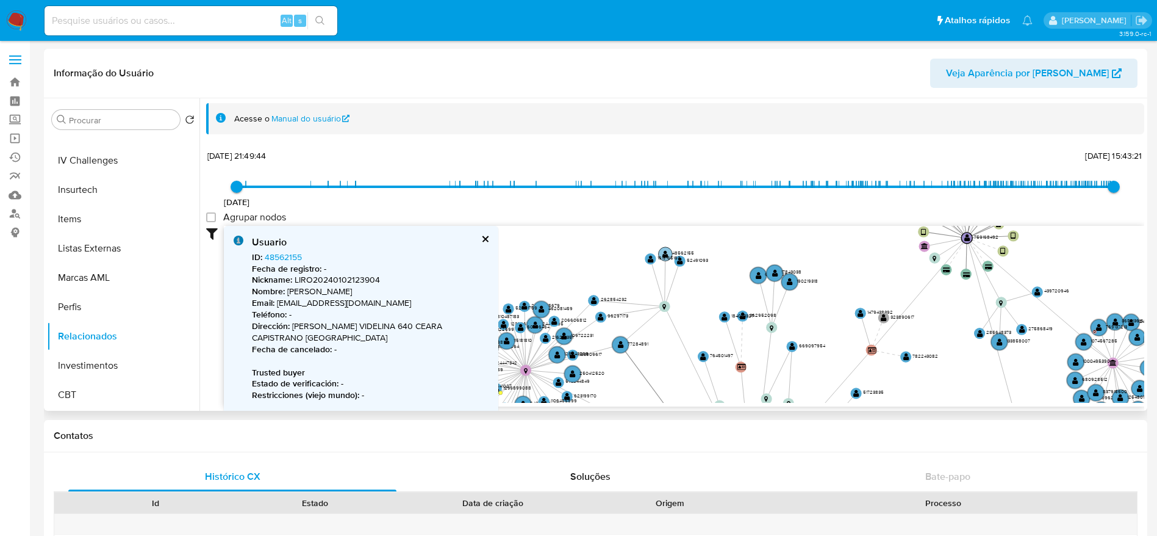
click at [662, 250] on text "" at bounding box center [665, 254] width 6 height 8
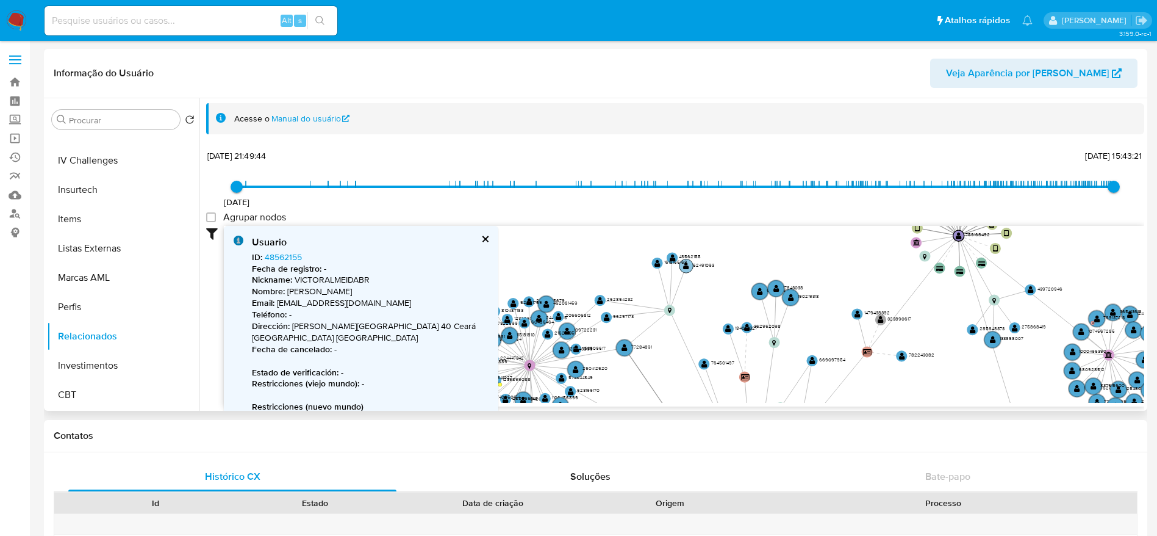
click at [685, 265] on text "" at bounding box center [686, 266] width 6 height 8
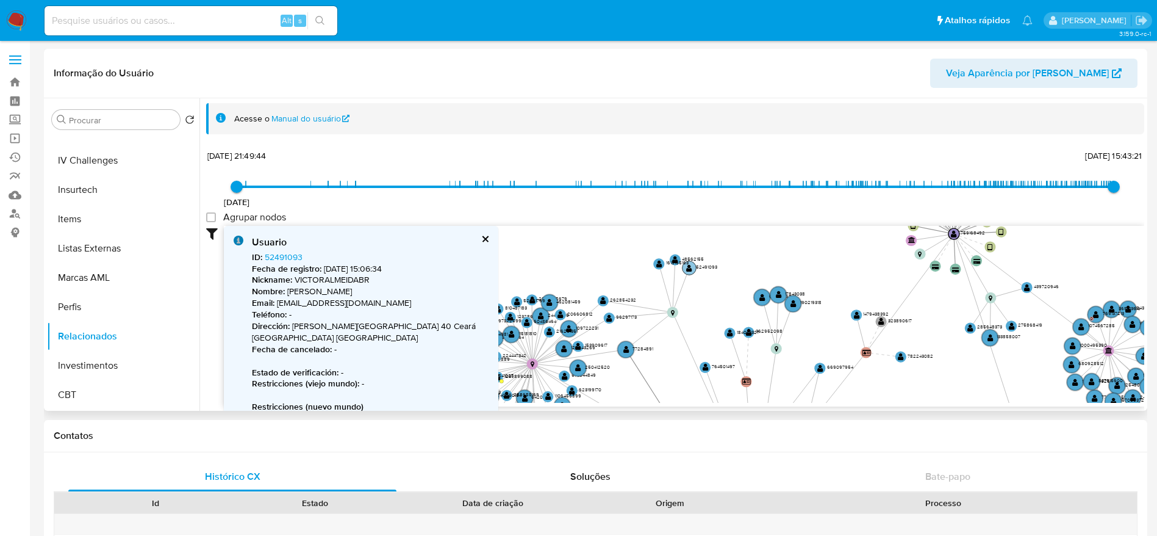
click at [685, 265] on text "1618165163" at bounding box center [677, 262] width 23 height 7
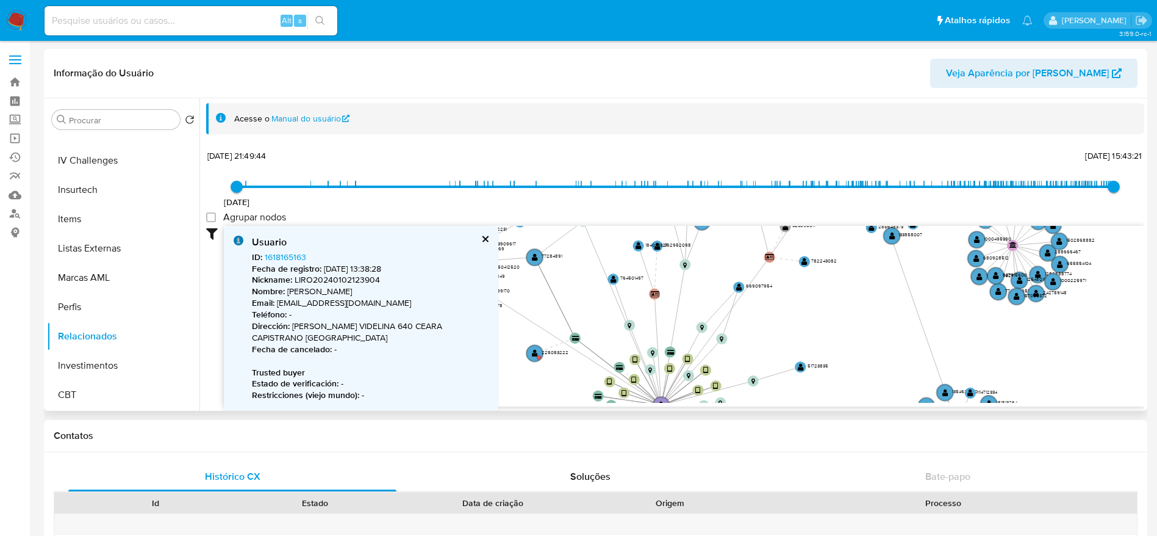
drag, startPoint x: 676, startPoint y: 350, endPoint x: 581, endPoint y: 253, distance: 135.0
click at [581, 253] on icon "user-759168492  759168492 device-662ef6b57de553f74171216b  device-62ba4aa1088…" at bounding box center [684, 314] width 920 height 177
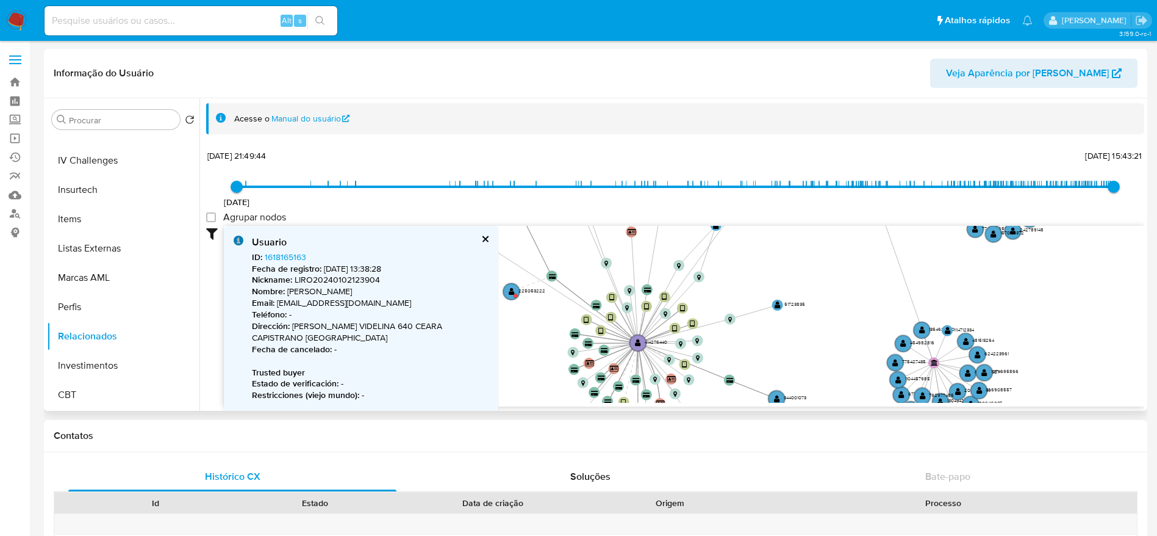
drag, startPoint x: 881, startPoint y: 328, endPoint x: 858, endPoint y: 266, distance: 66.4
click at [858, 266] on icon "user-759168492  759168492 device-662ef6b57de553f74171216b  device-62ba4aa1088…" at bounding box center [684, 314] width 920 height 177
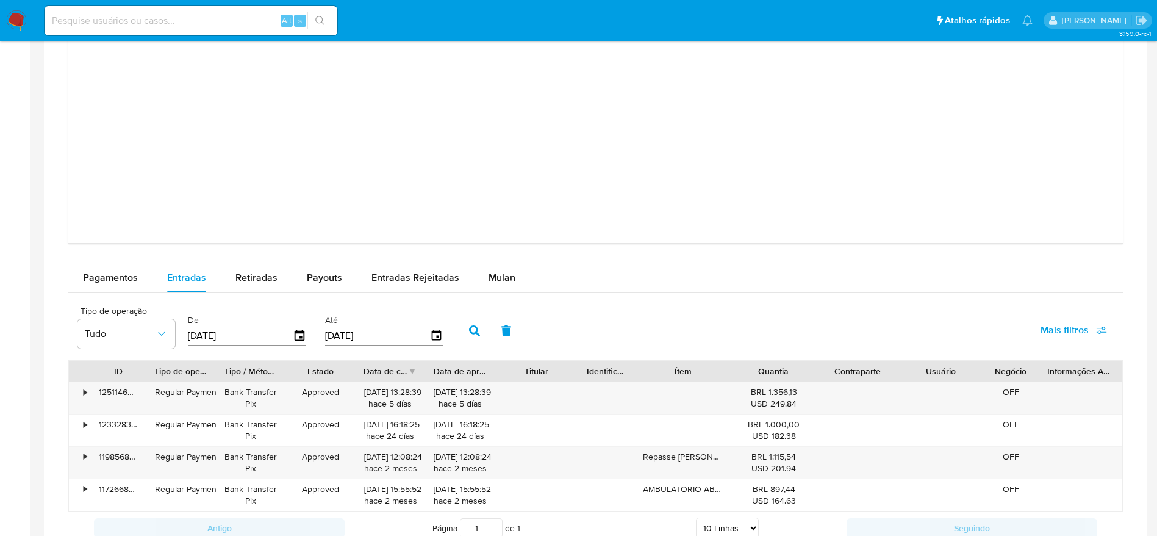
scroll to position [1686, 0]
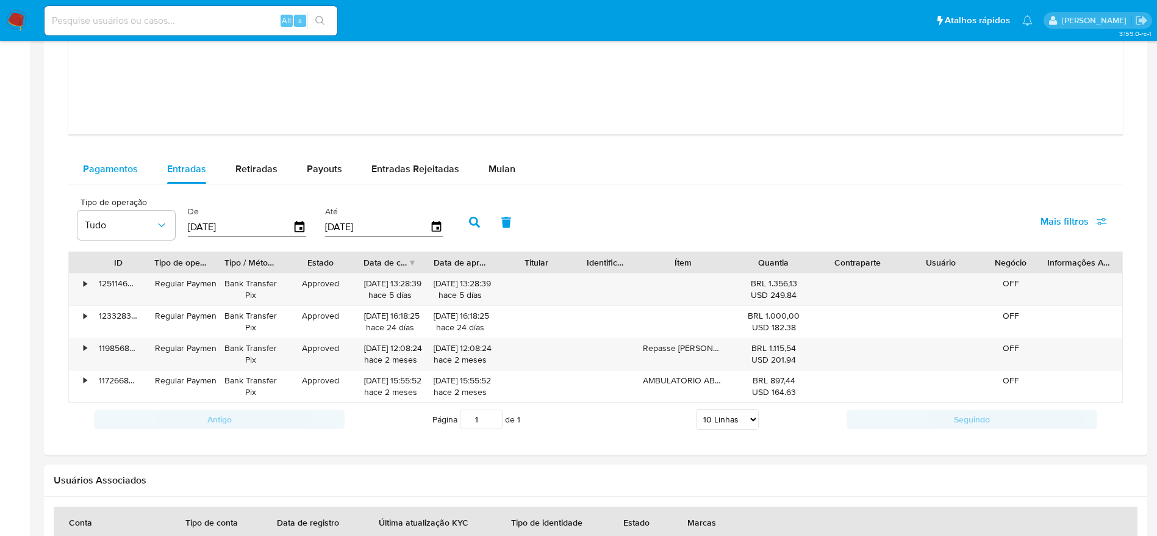
click at [117, 159] on div "Pagamentos" at bounding box center [110, 168] width 55 height 29
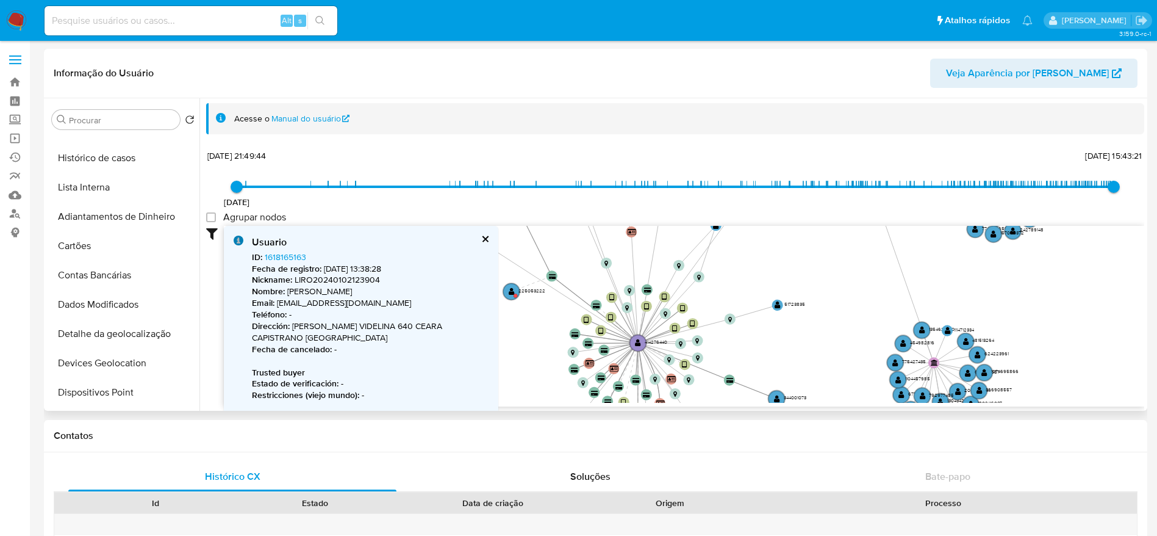
scroll to position [0, 0]
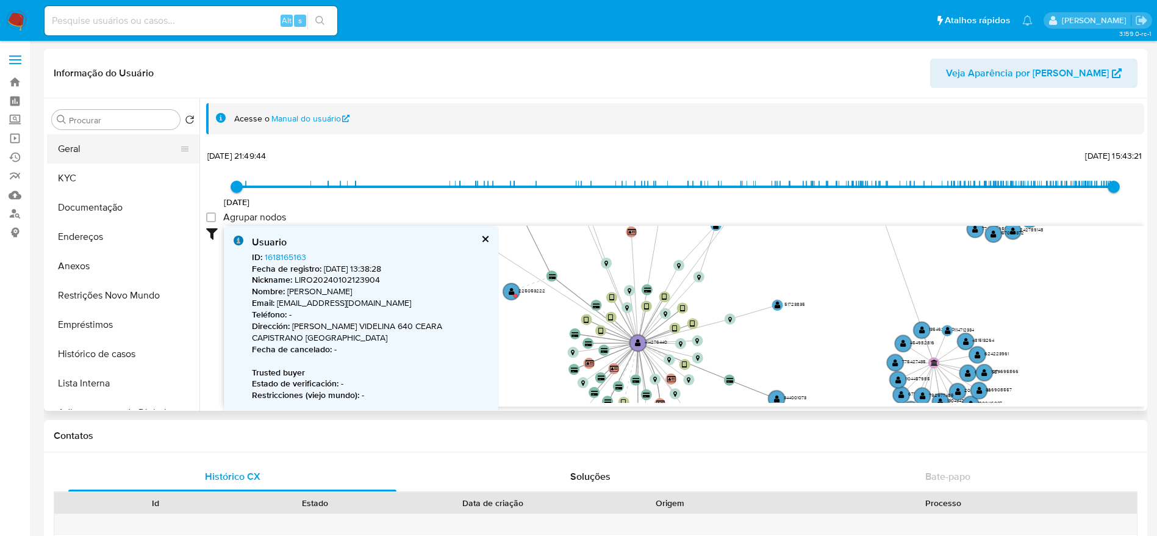
click at [85, 145] on button "Geral" at bounding box center [118, 148] width 143 height 29
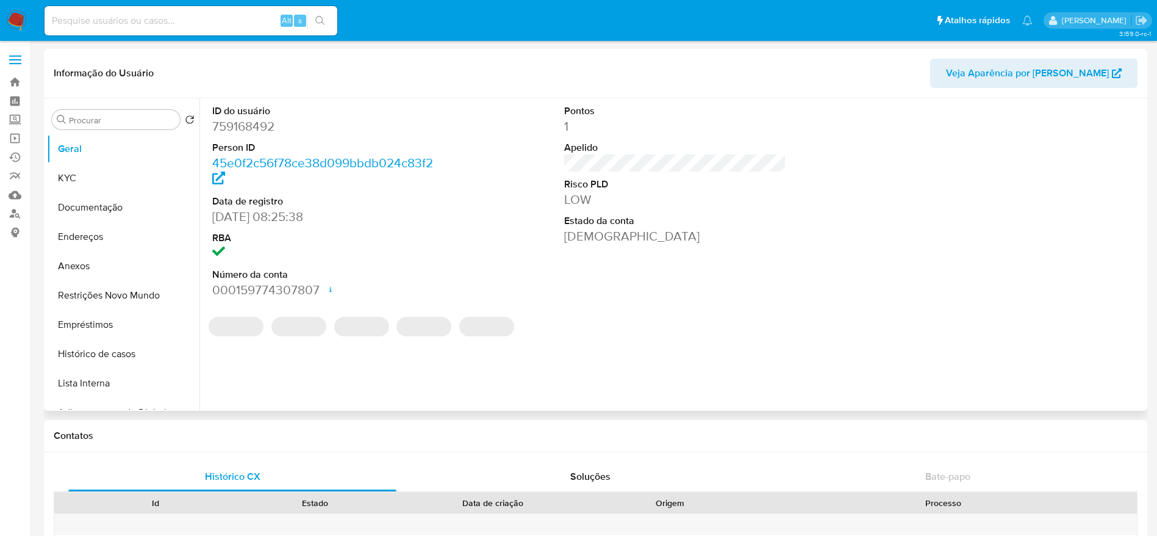
click at [262, 129] on dd "759168492" at bounding box center [323, 126] width 223 height 17
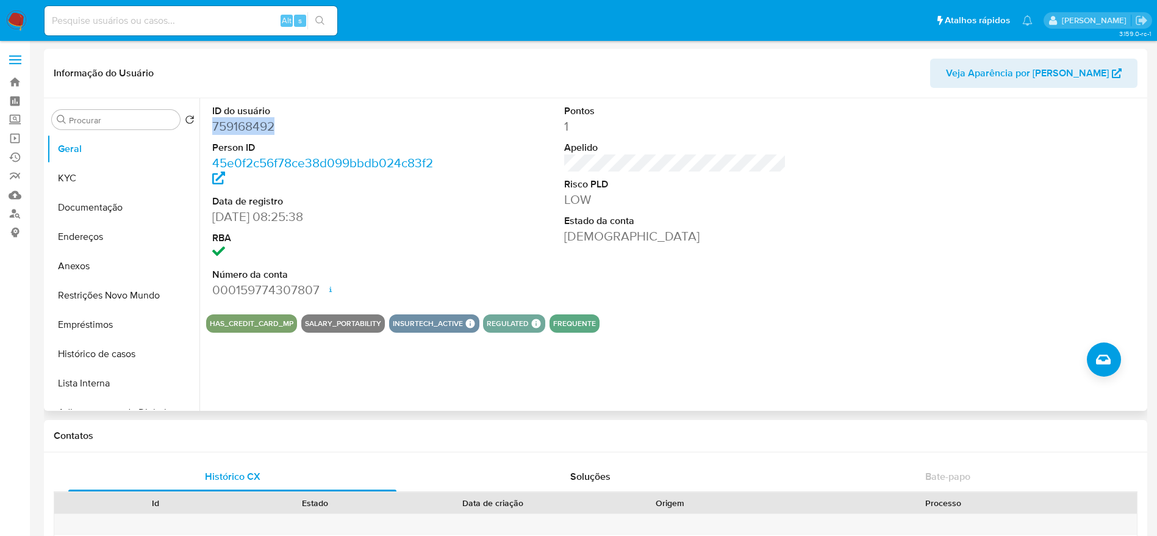
copy dd "759168492"
click at [700, 184] on dt "Risco PLD" at bounding box center [675, 184] width 223 height 13
click at [13, 215] on link "Localizador de pessoas" at bounding box center [72, 213] width 145 height 19
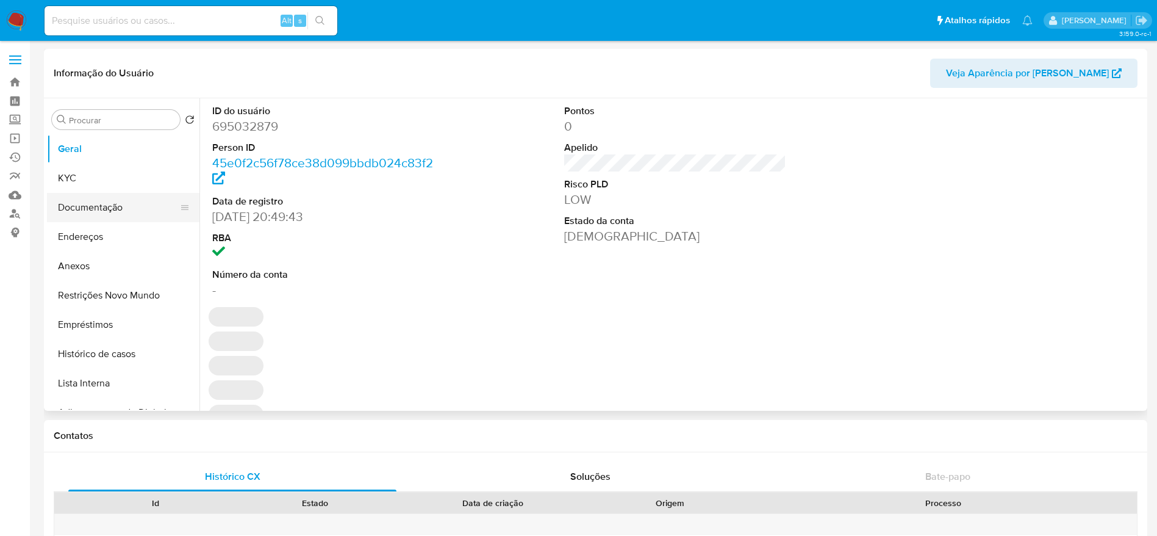
select select "10"
click at [82, 202] on button "Documentação" at bounding box center [118, 207] width 143 height 29
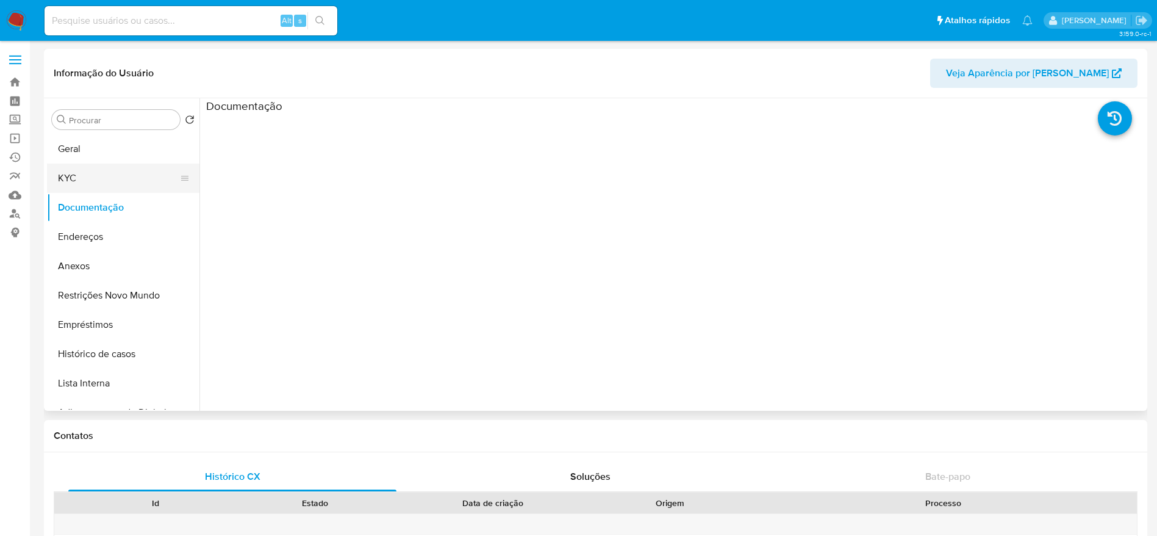
click at [112, 172] on button "KYC" at bounding box center [118, 177] width 143 height 29
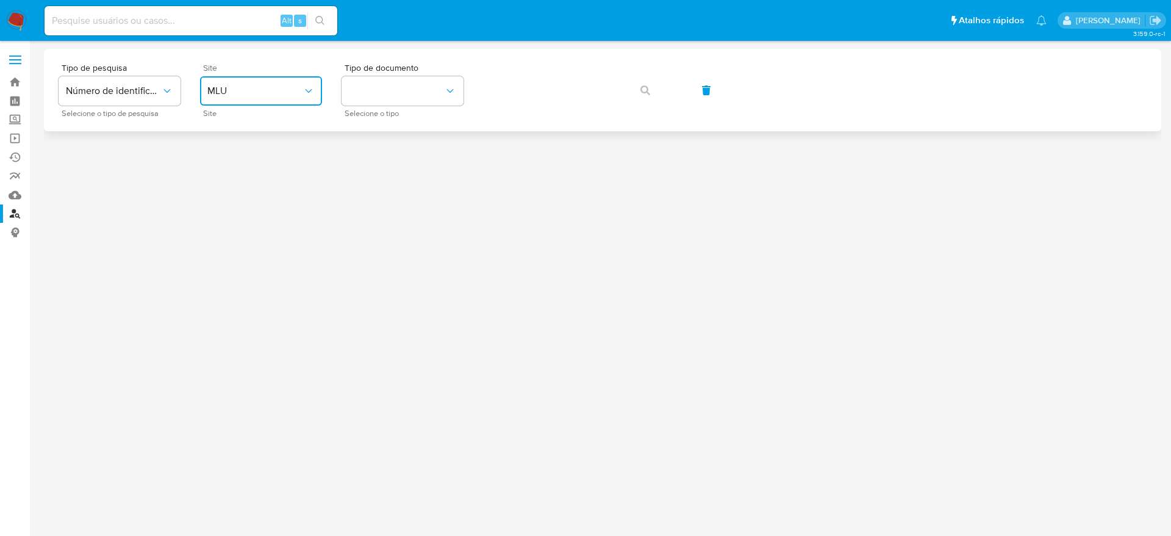
click at [229, 88] on span "MLU" at bounding box center [254, 91] width 95 height 12
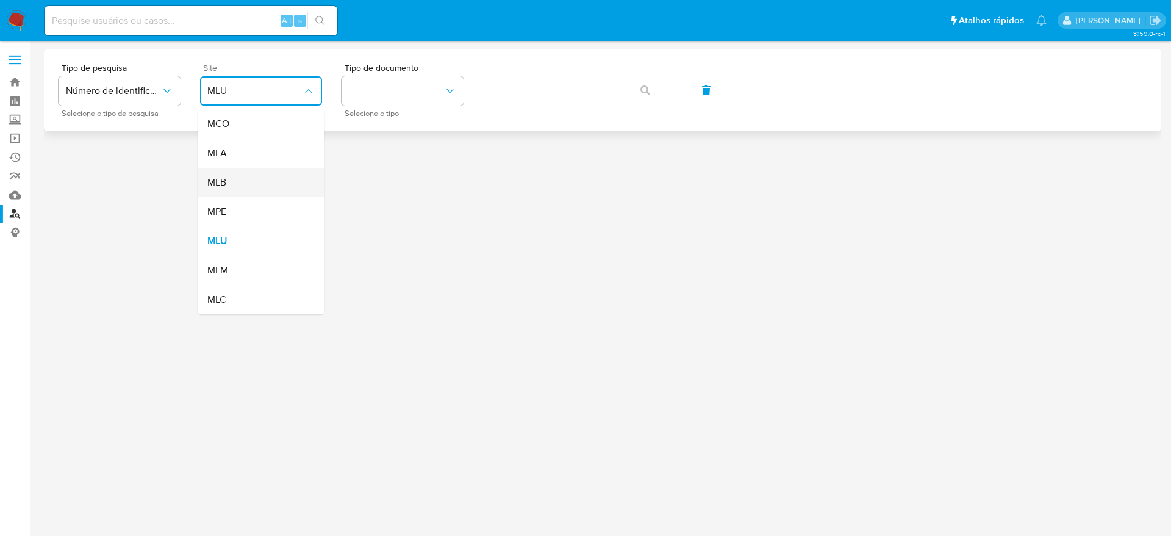
click at [262, 178] on div "MLB" at bounding box center [257, 182] width 100 height 29
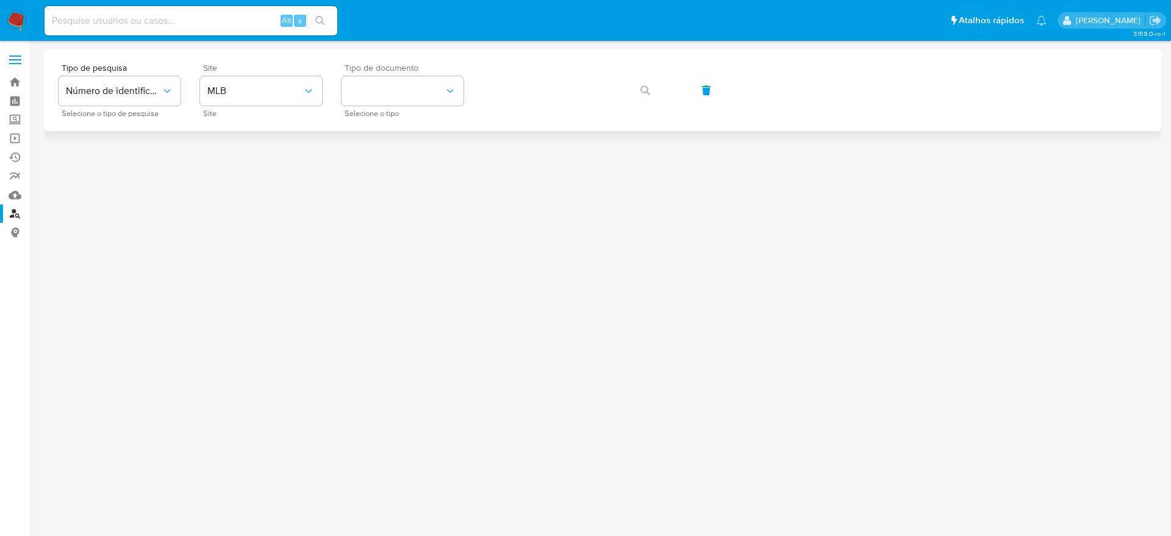
click at [411, 110] on span "Selecione o tipo" at bounding box center [406, 113] width 122 height 6
click at [434, 96] on button "identificationType" at bounding box center [403, 90] width 122 height 29
click at [431, 172] on div "CPF CPF" at bounding box center [399, 171] width 100 height 41
click at [639, 97] on button "button" at bounding box center [645, 90] width 41 height 29
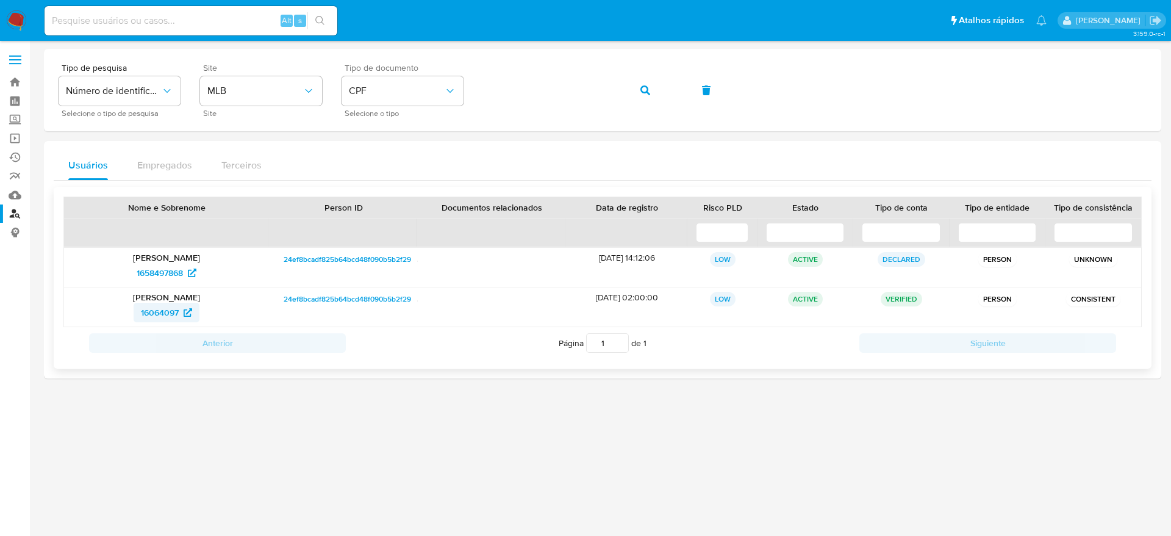
click at [165, 312] on span "16064097" at bounding box center [160, 313] width 38 height 20
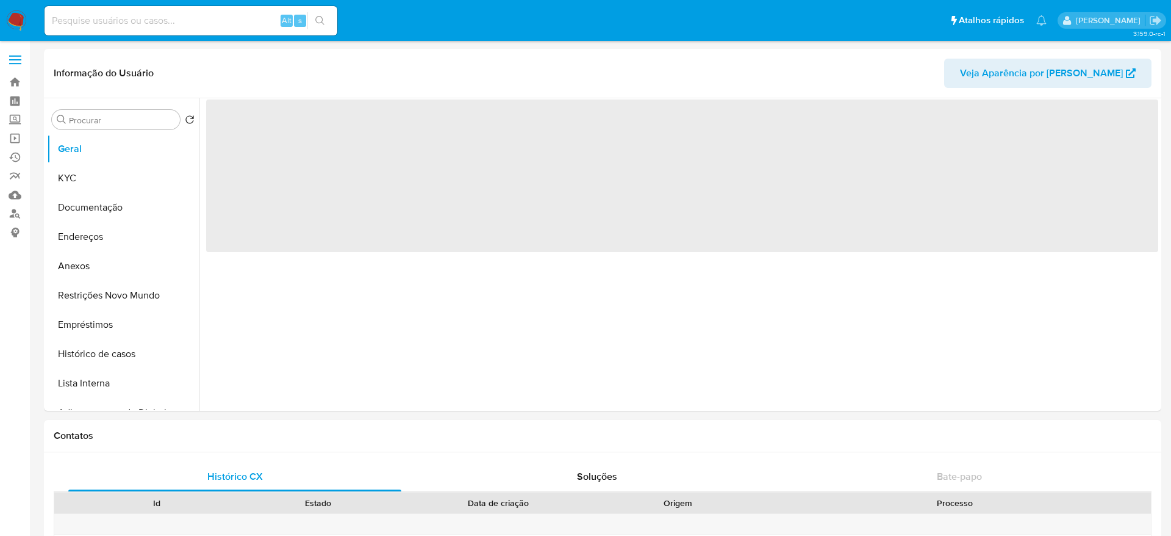
select select "10"
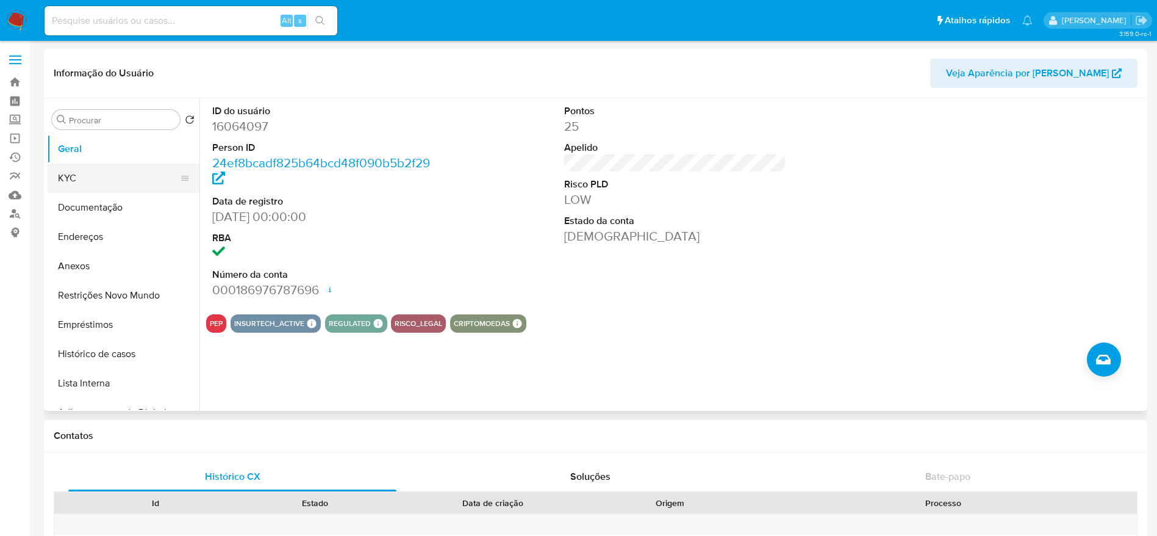
click at [84, 176] on button "KYC" at bounding box center [118, 177] width 143 height 29
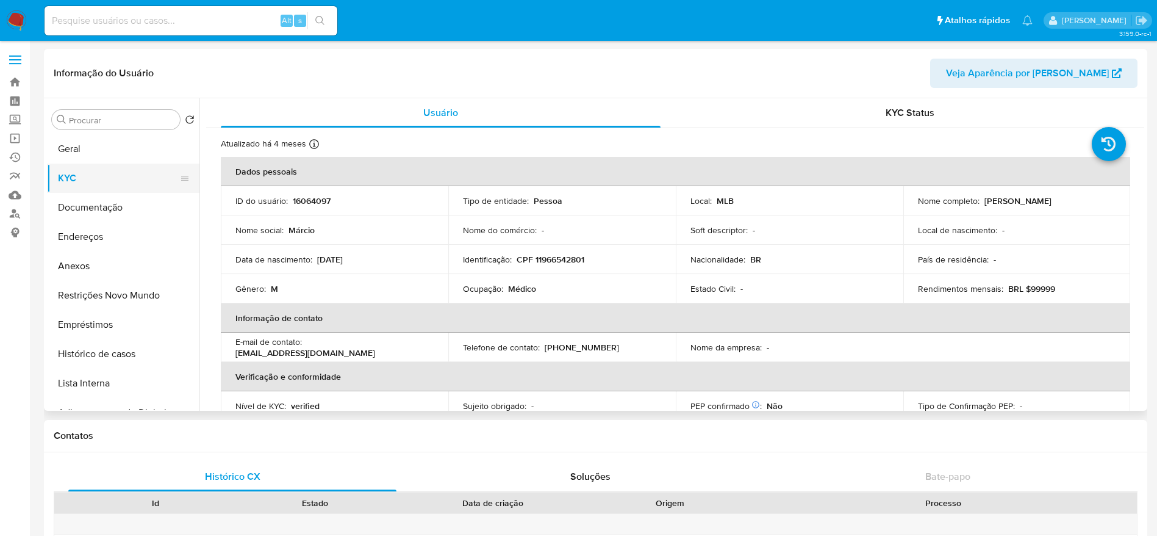
click at [84, 176] on button "KYC" at bounding box center [118, 177] width 143 height 29
click at [87, 228] on button "Endereços" at bounding box center [118, 236] width 143 height 29
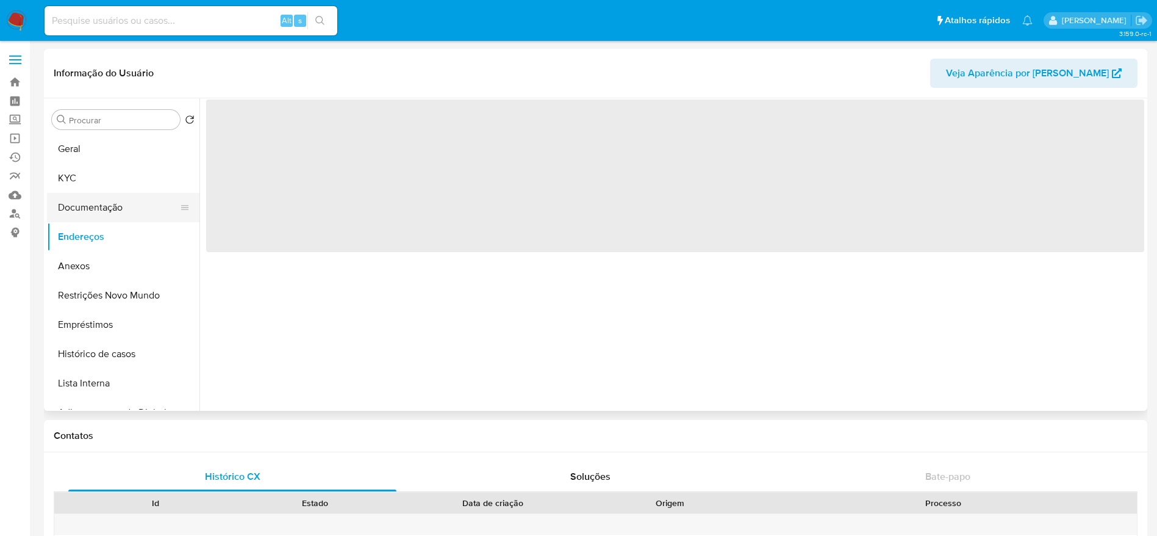
click at [93, 208] on button "Documentação" at bounding box center [118, 207] width 143 height 29
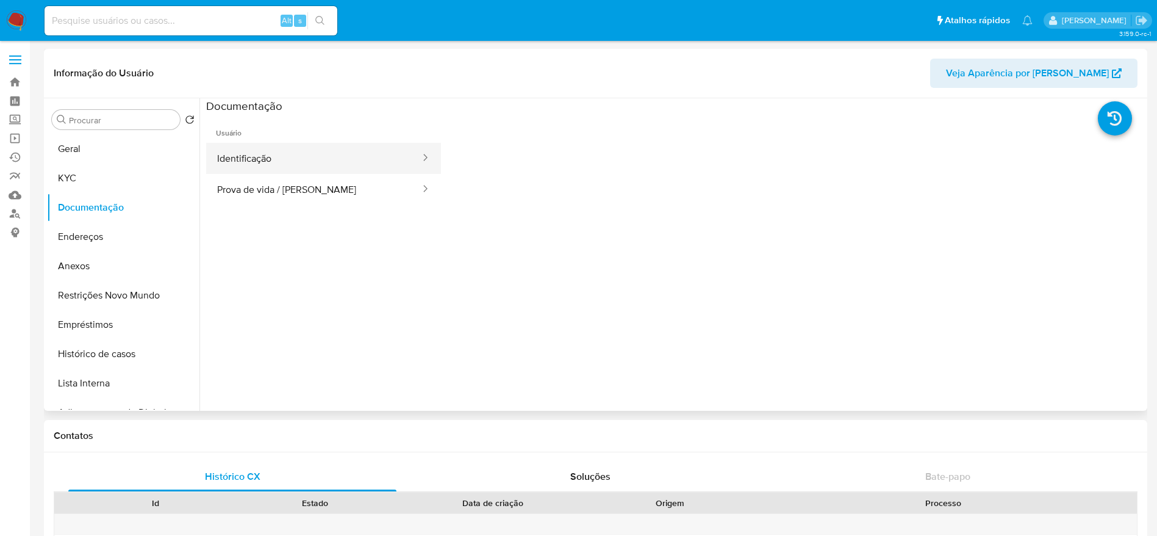
click at [248, 154] on button "Identificação" at bounding box center [313, 158] width 215 height 31
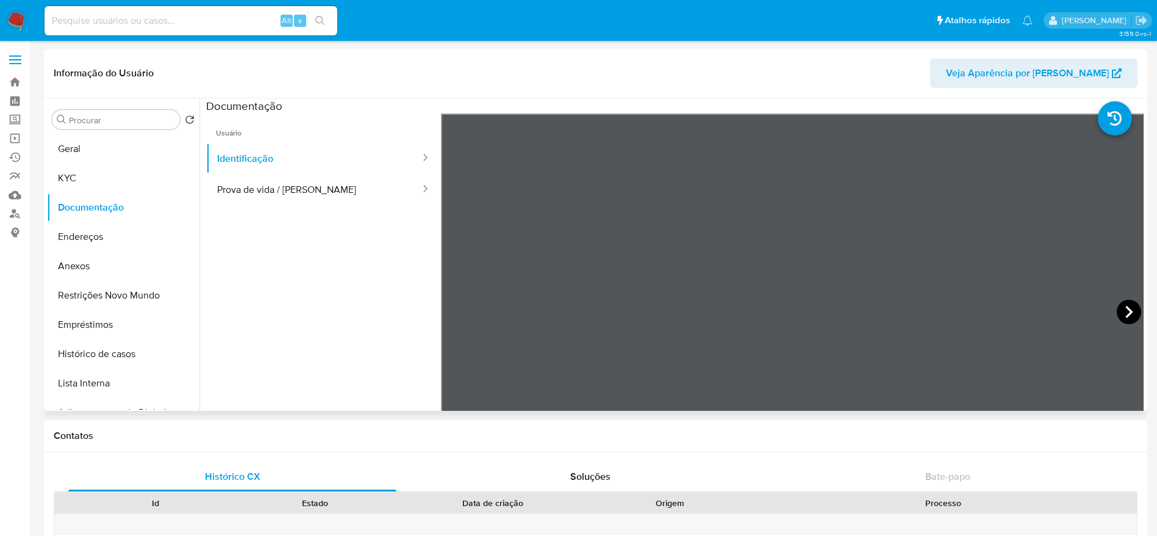
click at [1125, 307] on icon at bounding box center [1128, 312] width 7 height 12
click at [90, 241] on button "Endereços" at bounding box center [118, 236] width 143 height 29
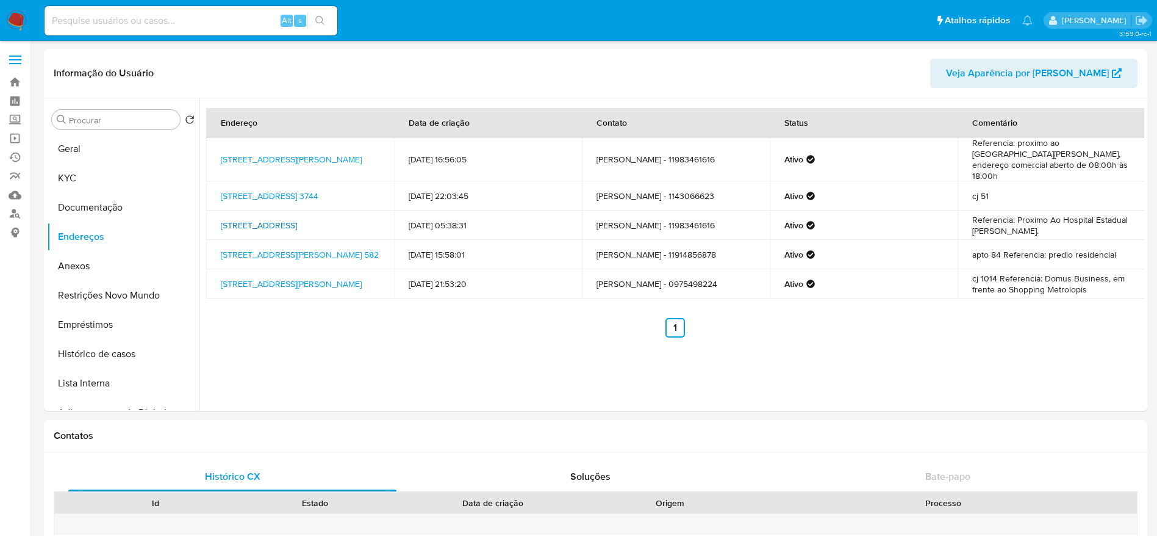
click at [296, 219] on link "[STREET_ADDRESS]" at bounding box center [259, 225] width 76 height 12
click at [77, 378] on button "Lista Interna" at bounding box center [118, 382] width 143 height 29
